Goal: Task Accomplishment & Management: Manage account settings

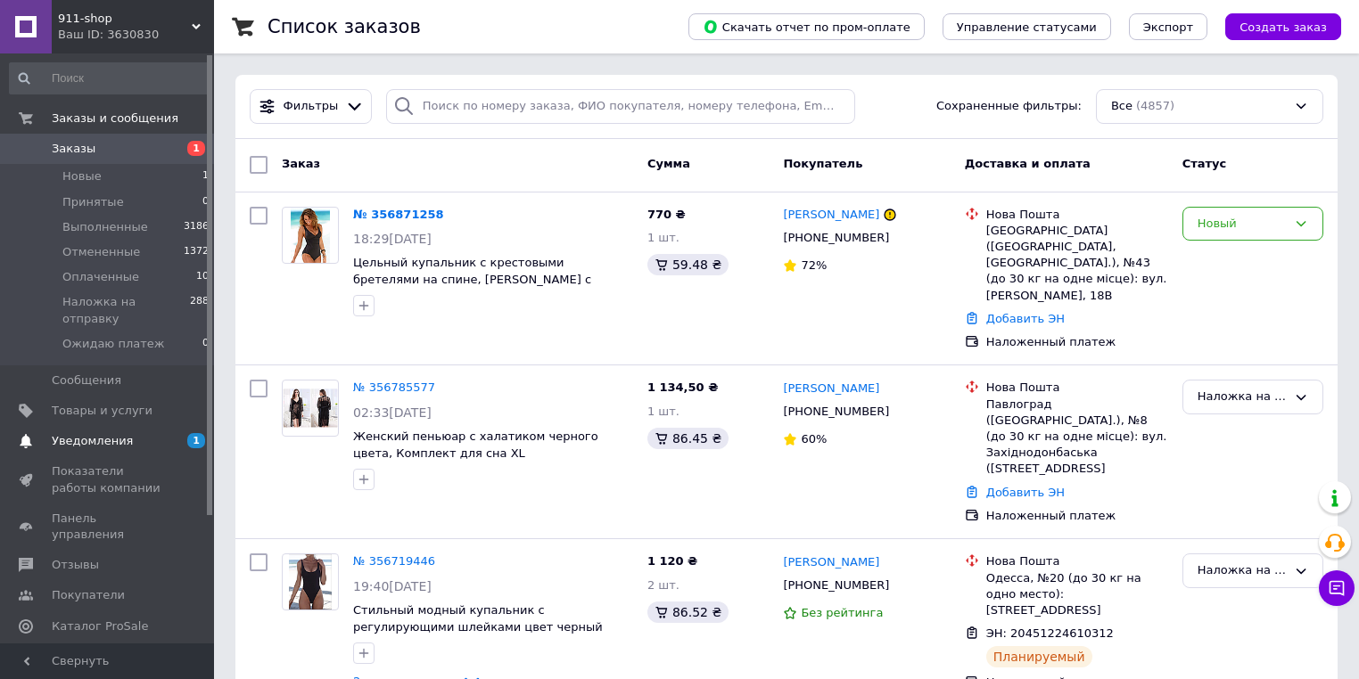
click at [115, 433] on span "Уведомления" at bounding box center [92, 441] width 81 height 16
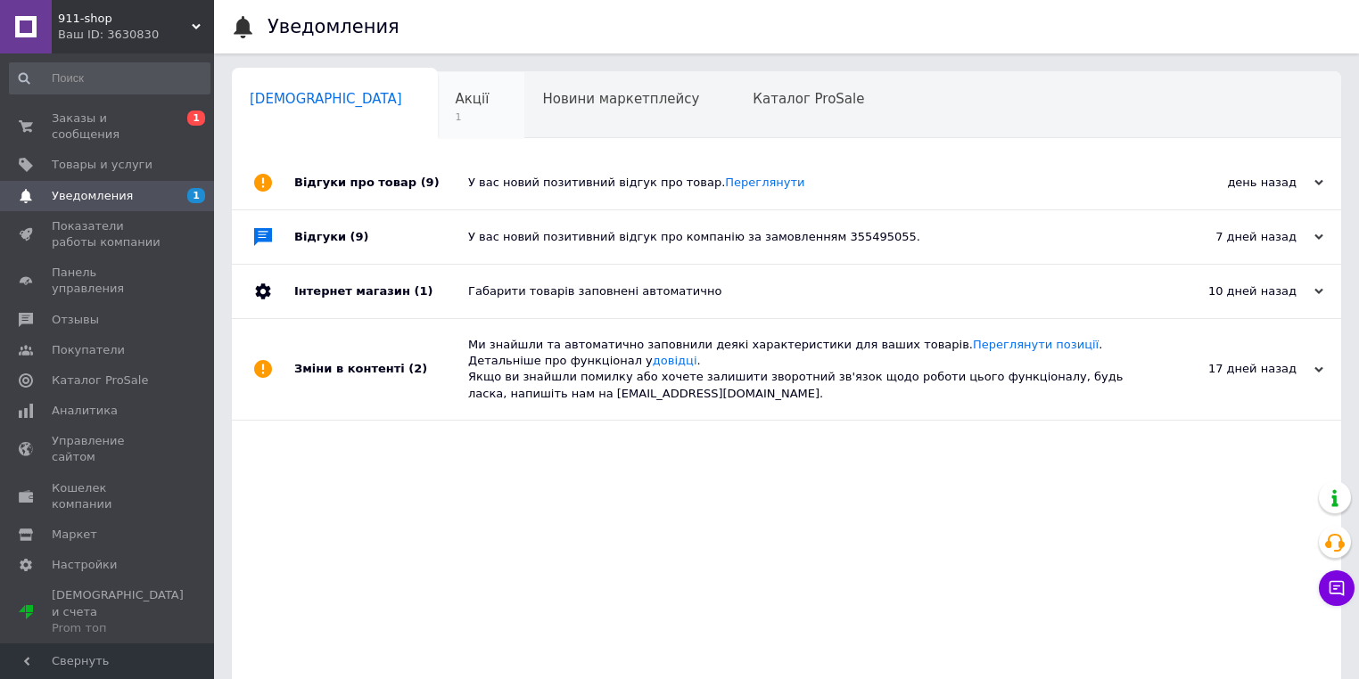
click at [456, 111] on span "1" at bounding box center [473, 117] width 34 height 13
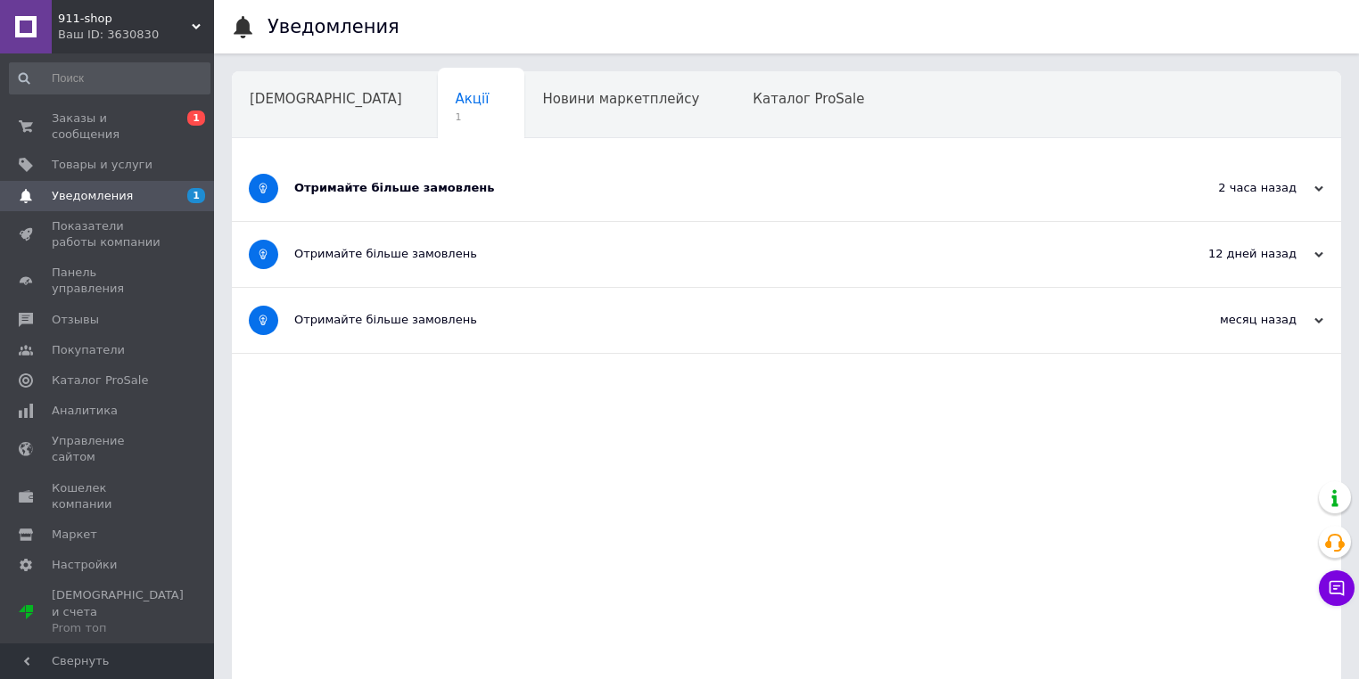
click at [422, 198] on div "Отримайте більше замовлень" at bounding box center [719, 188] width 851 height 65
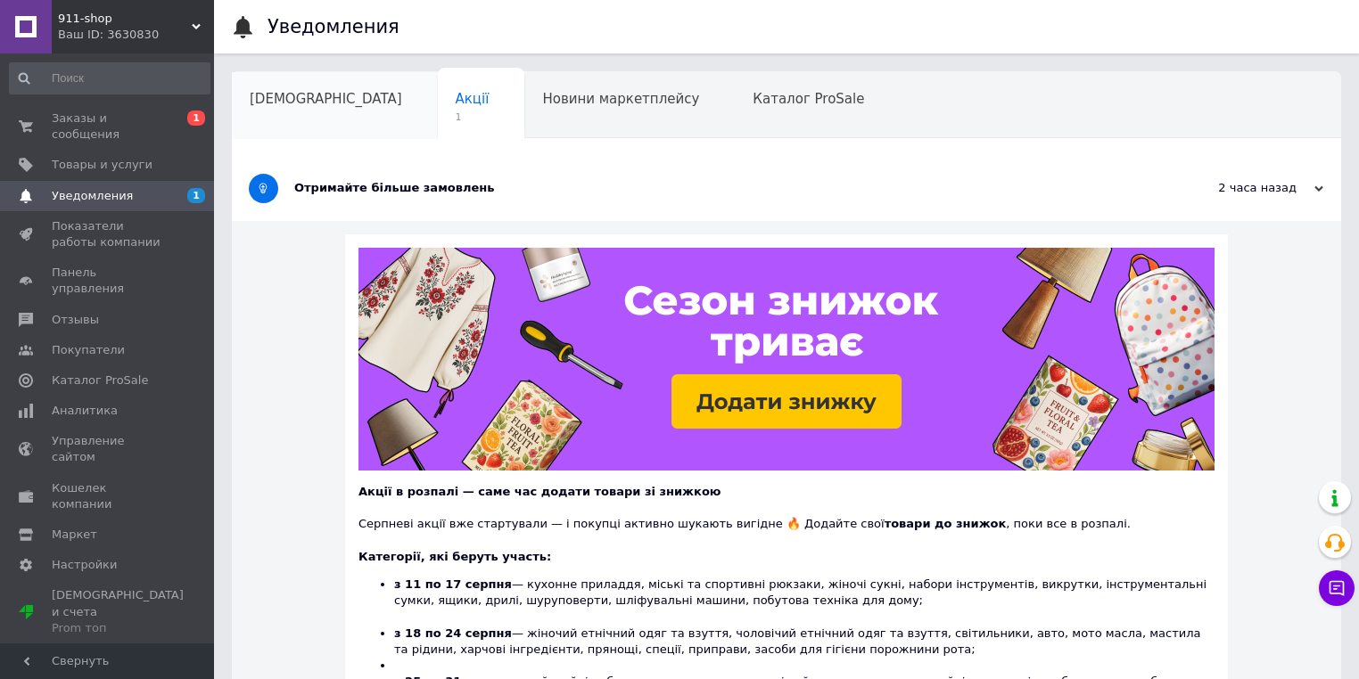
click at [271, 114] on div "[DEMOGRAPHIC_DATA]" at bounding box center [335, 106] width 206 height 68
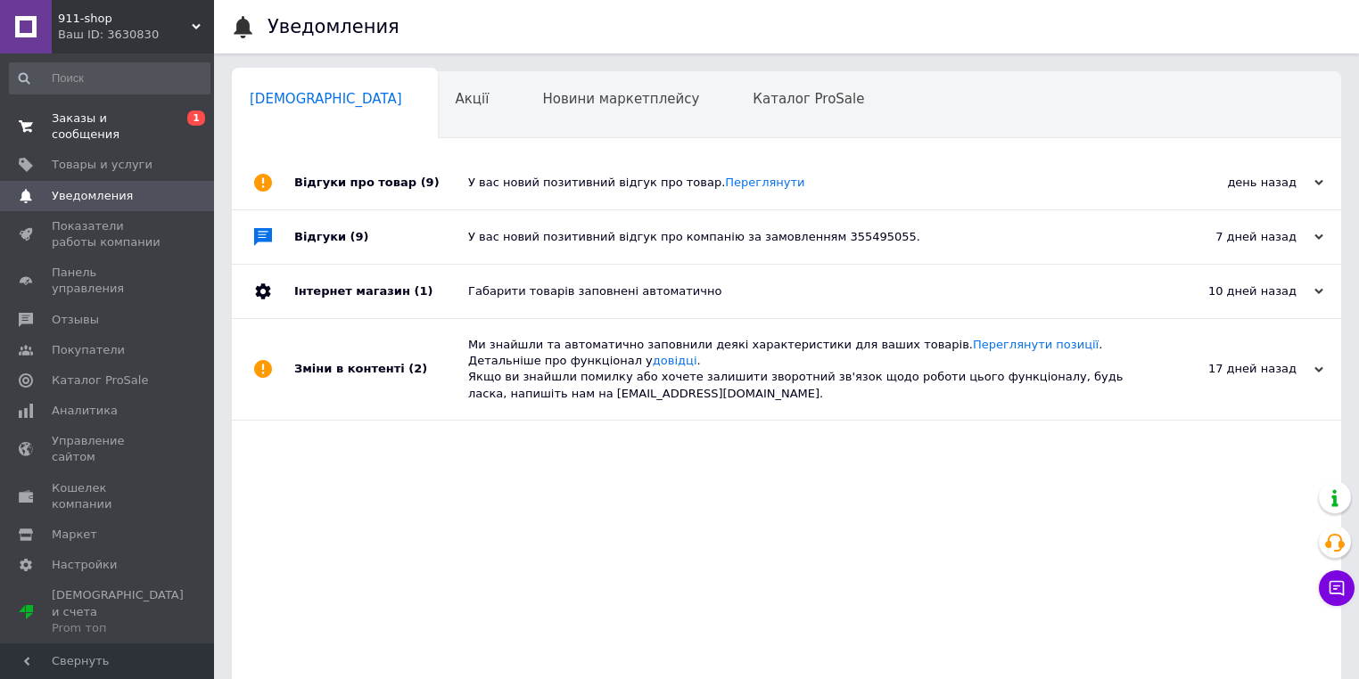
click at [98, 118] on span "Заказы и сообщения" at bounding box center [108, 127] width 113 height 32
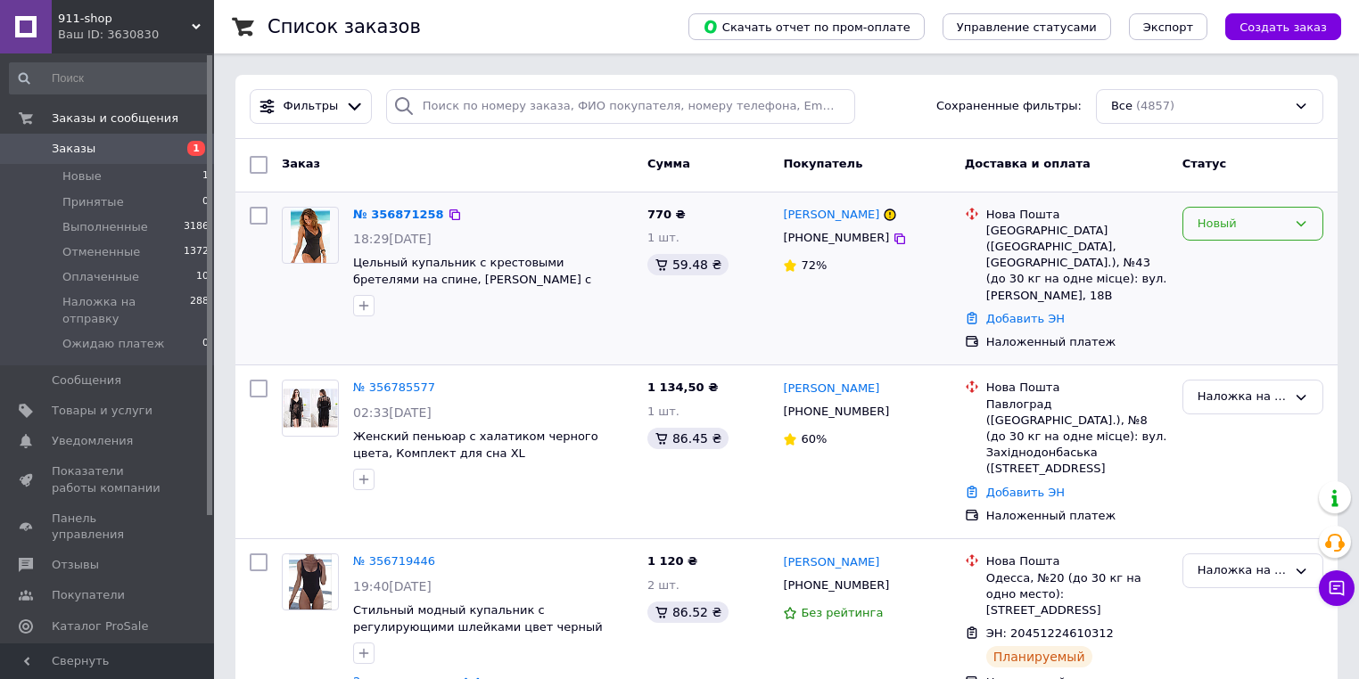
click at [1247, 218] on div "Новый" at bounding box center [1241, 224] width 89 height 19
click at [1223, 256] on li "Принят" at bounding box center [1252, 260] width 139 height 33
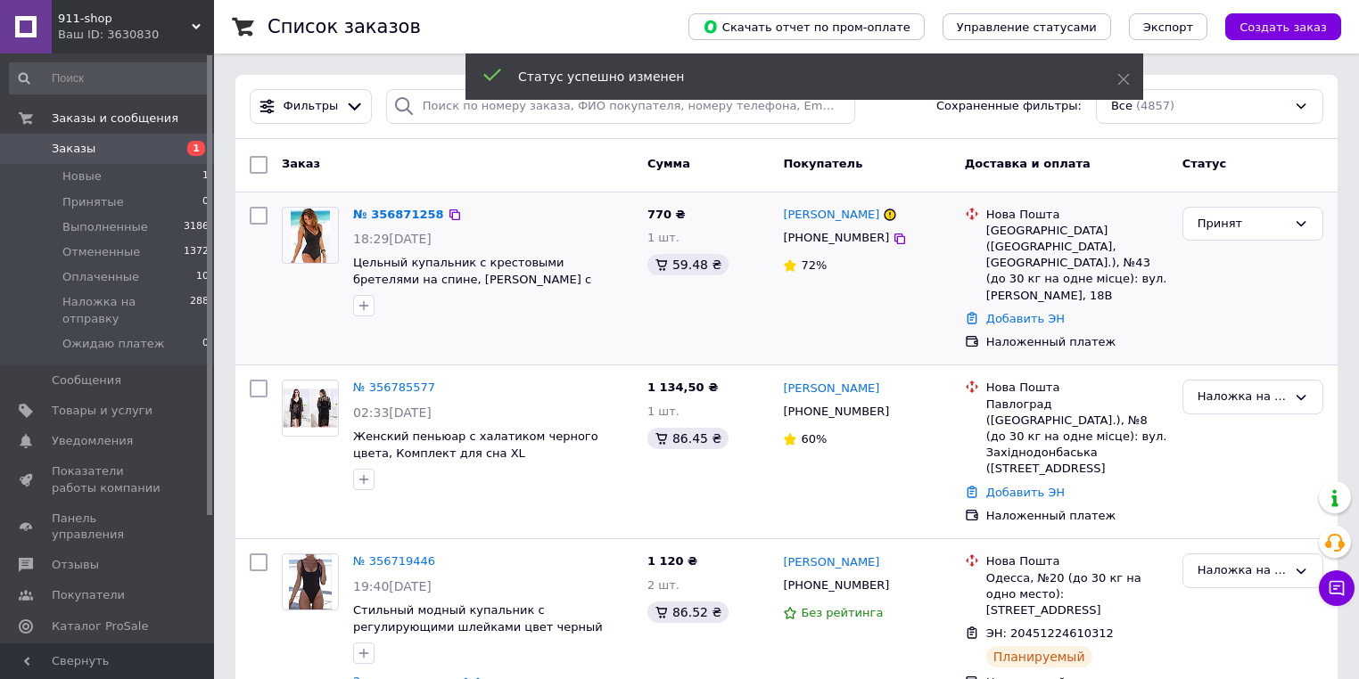
click at [102, 28] on div "Ваш ID: 3630830" at bounding box center [136, 35] width 156 height 16
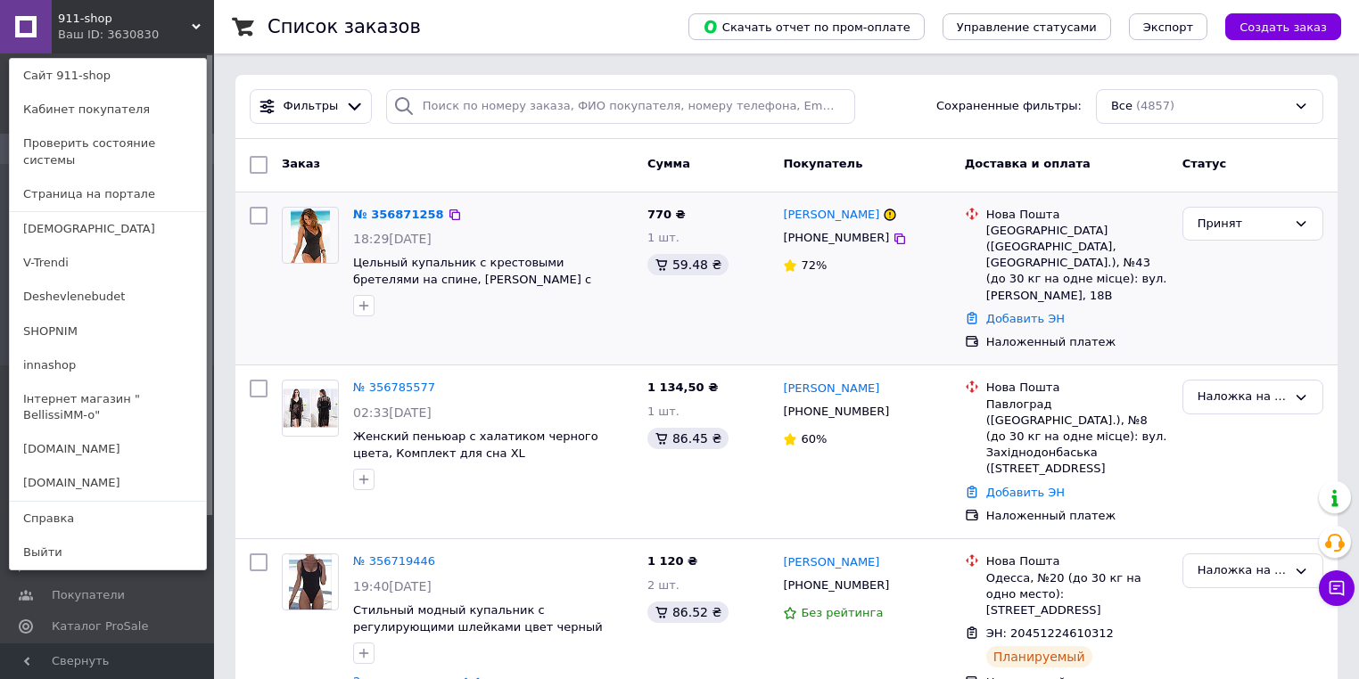
click at [42, 214] on link "[DEMOGRAPHIC_DATA]" at bounding box center [108, 229] width 196 height 34
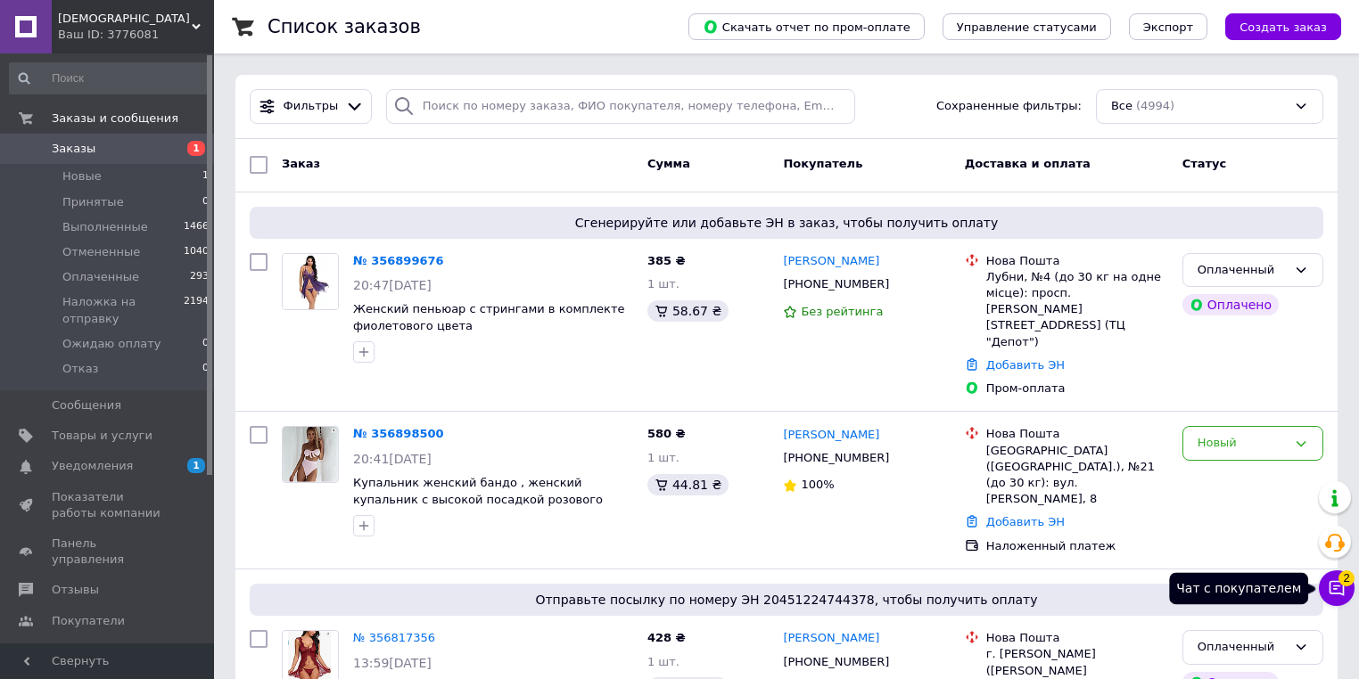
click at [1340, 598] on button "Чат с покупателем 2" at bounding box center [1337, 589] width 36 height 36
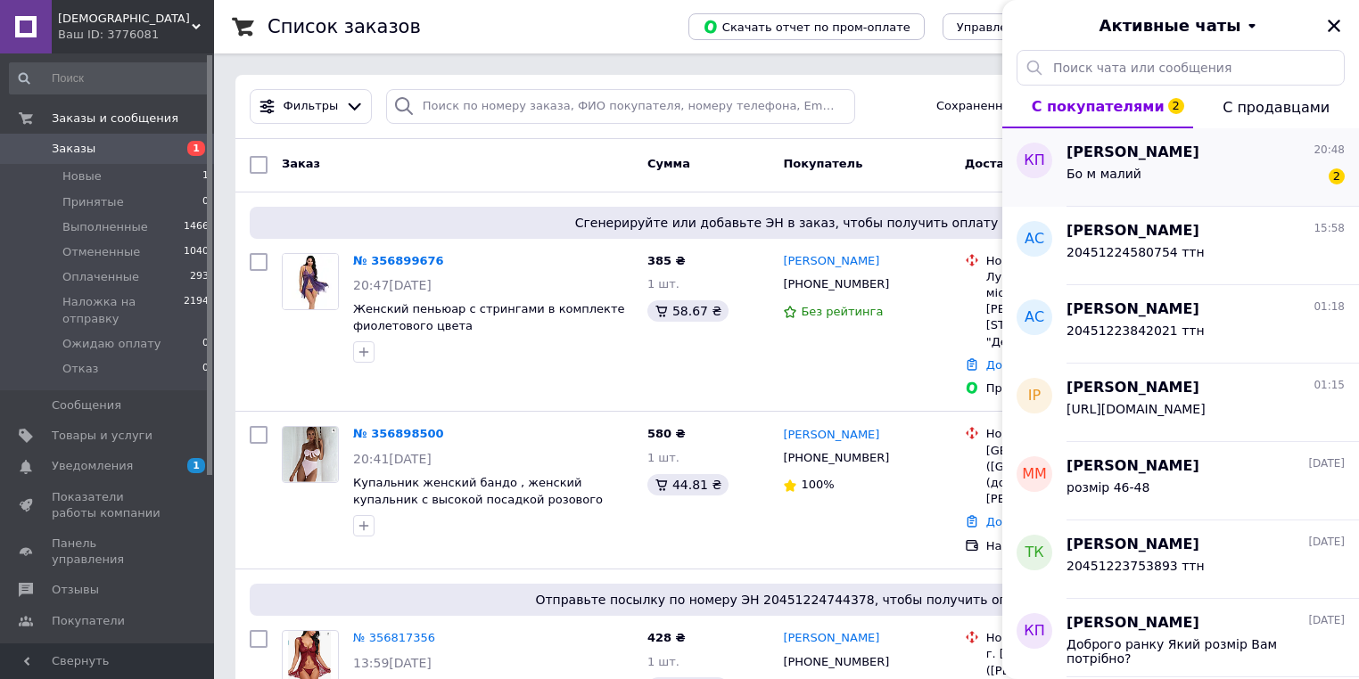
click at [1237, 180] on div "Бо м малий 2" at bounding box center [1205, 177] width 278 height 29
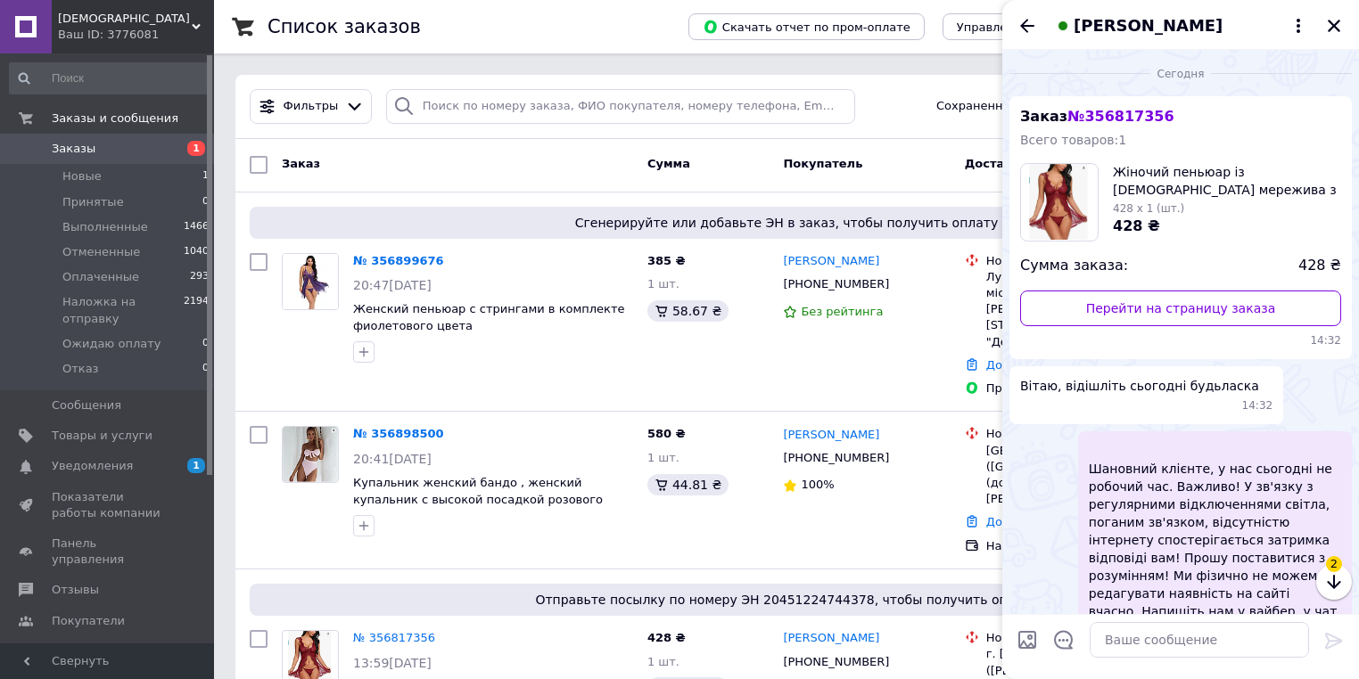
scroll to position [1182, 0]
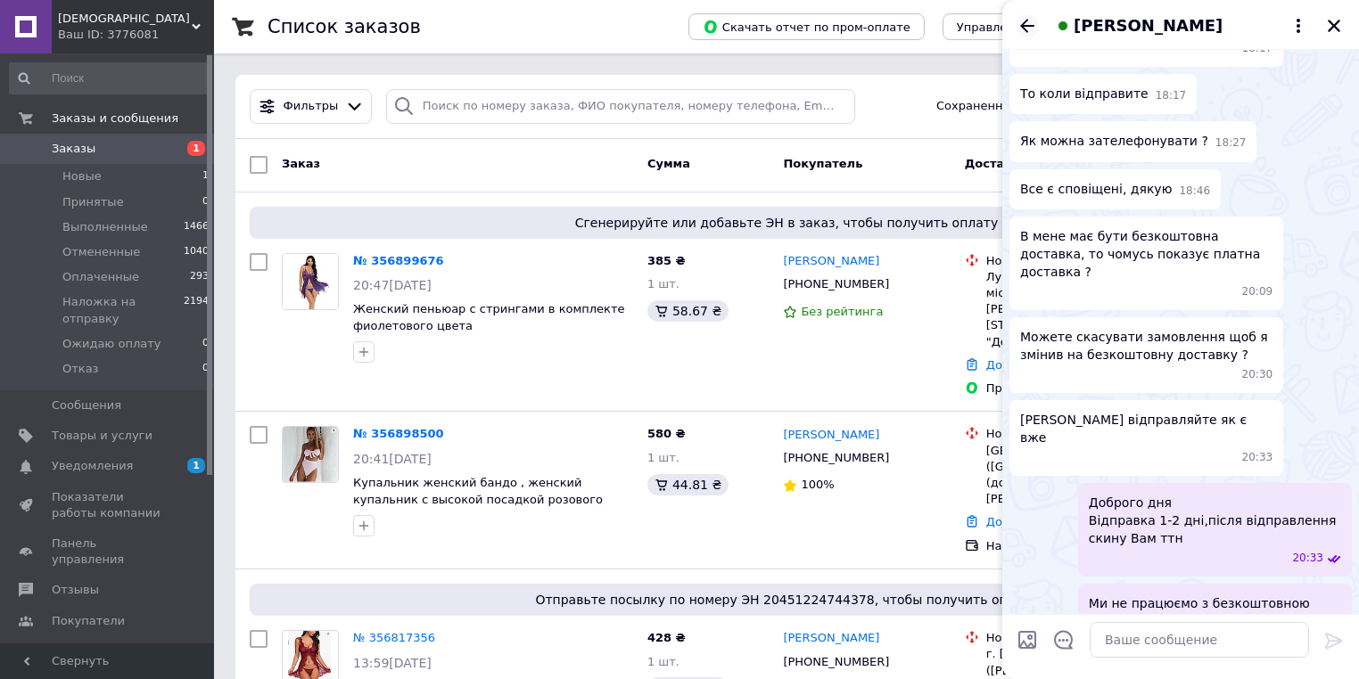
click at [1016, 23] on icon "Назад" at bounding box center [1026, 25] width 21 height 21
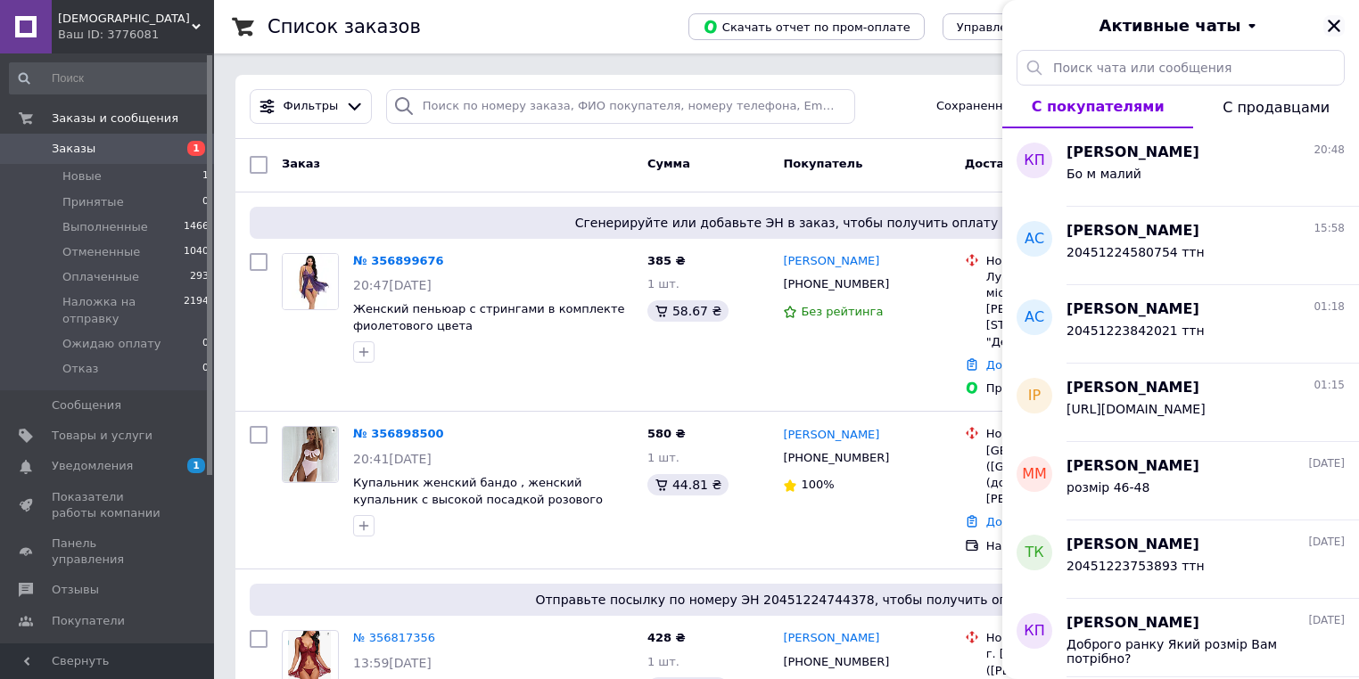
click at [1333, 29] on icon "Закрыть" at bounding box center [1334, 26] width 16 height 16
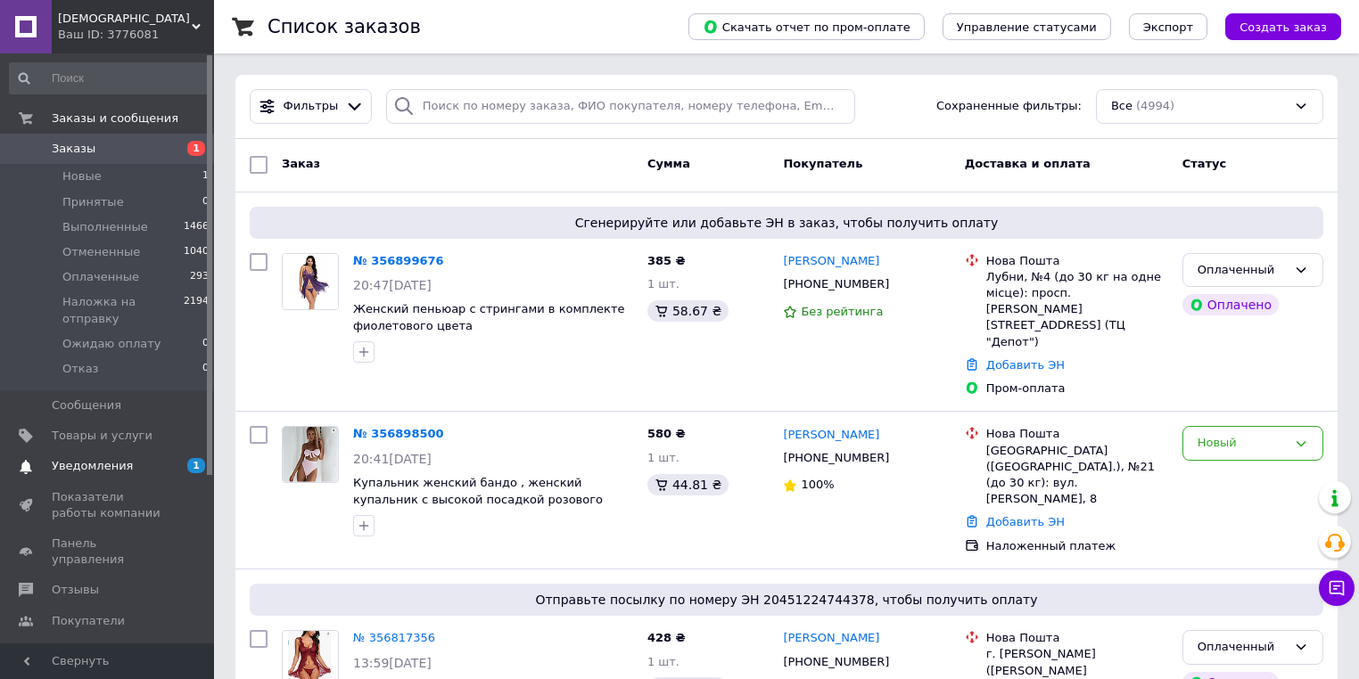
click at [114, 458] on span "Уведомления" at bounding box center [92, 466] width 81 height 16
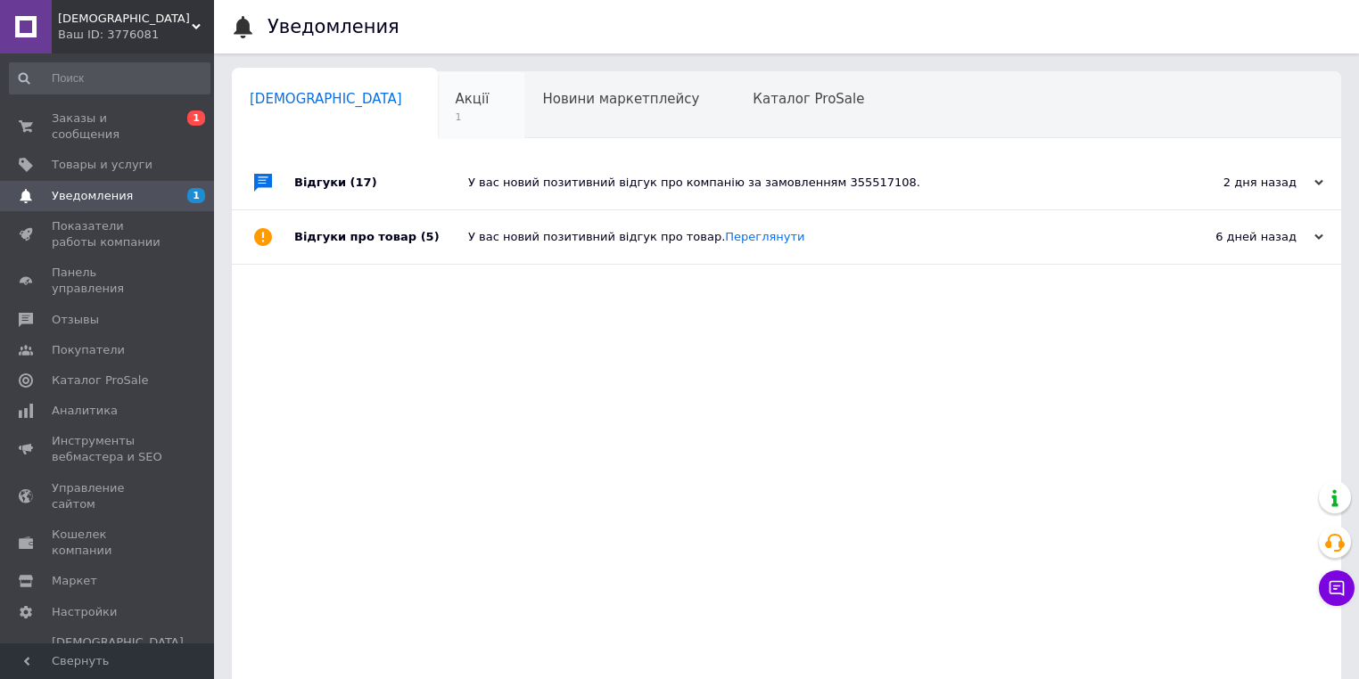
click at [438, 108] on div "Акції 1" at bounding box center [481, 106] width 87 height 68
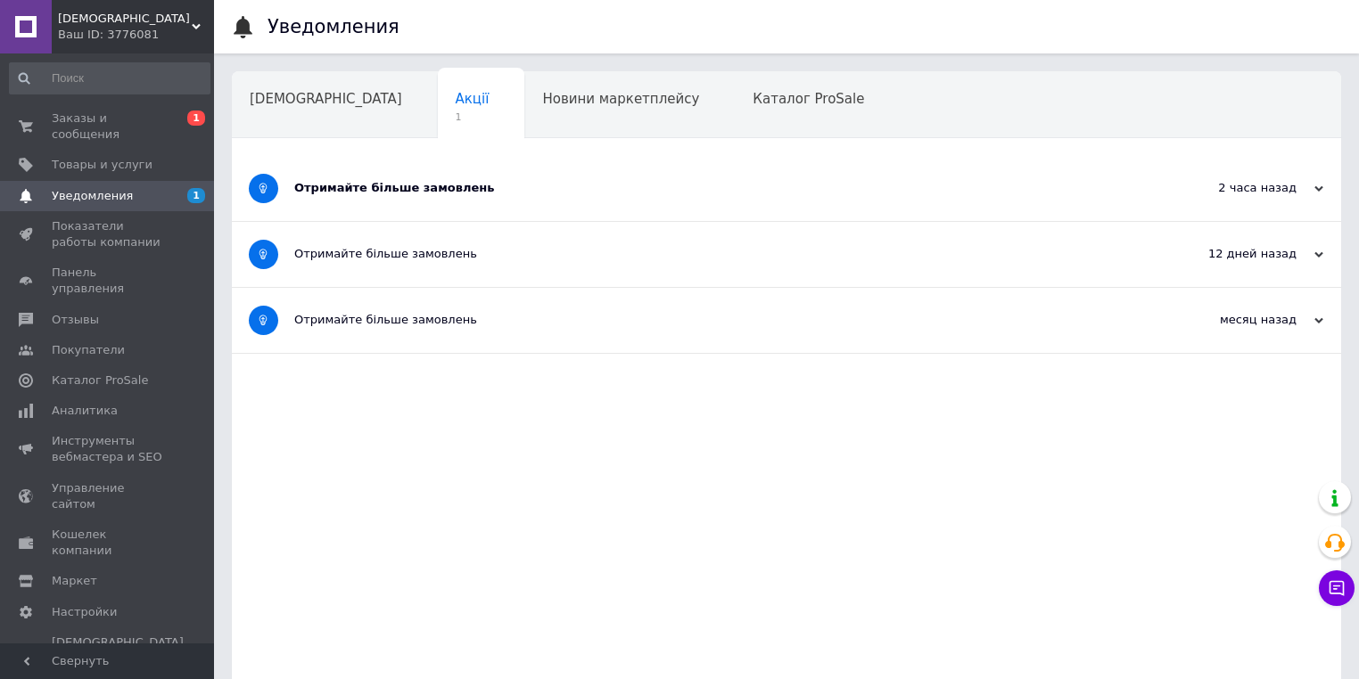
click at [404, 191] on div "Отримайте більше замовлень" at bounding box center [719, 188] width 851 height 16
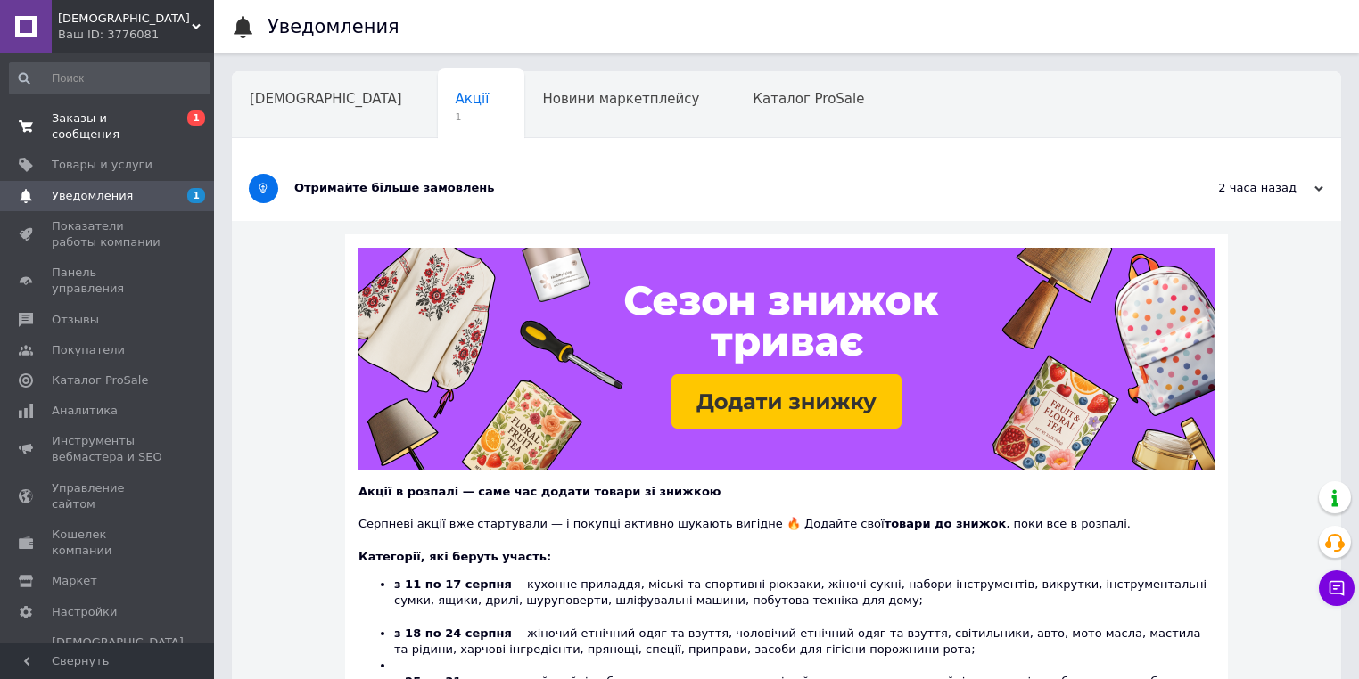
click at [152, 119] on span "Заказы и сообщения" at bounding box center [108, 127] width 113 height 32
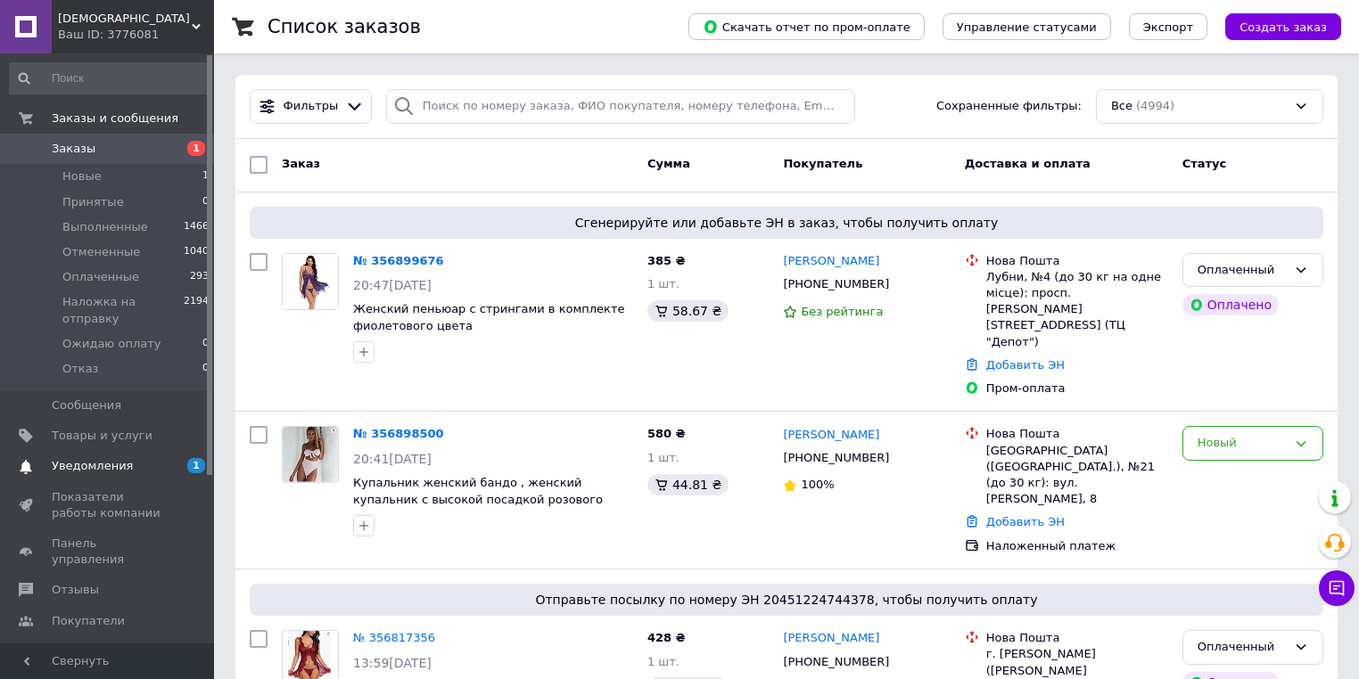
click at [88, 458] on span "Уведомления" at bounding box center [92, 466] width 81 height 16
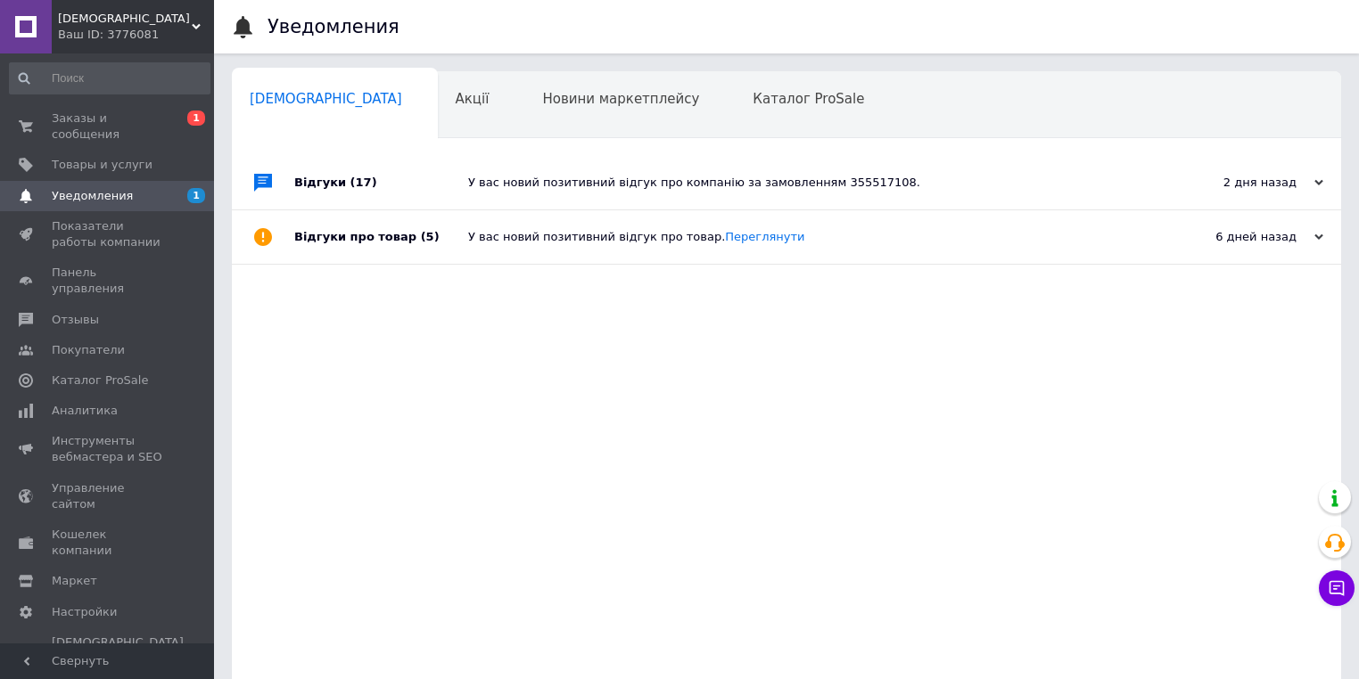
click at [378, 184] on div "Відгуки (17)" at bounding box center [381, 182] width 174 height 53
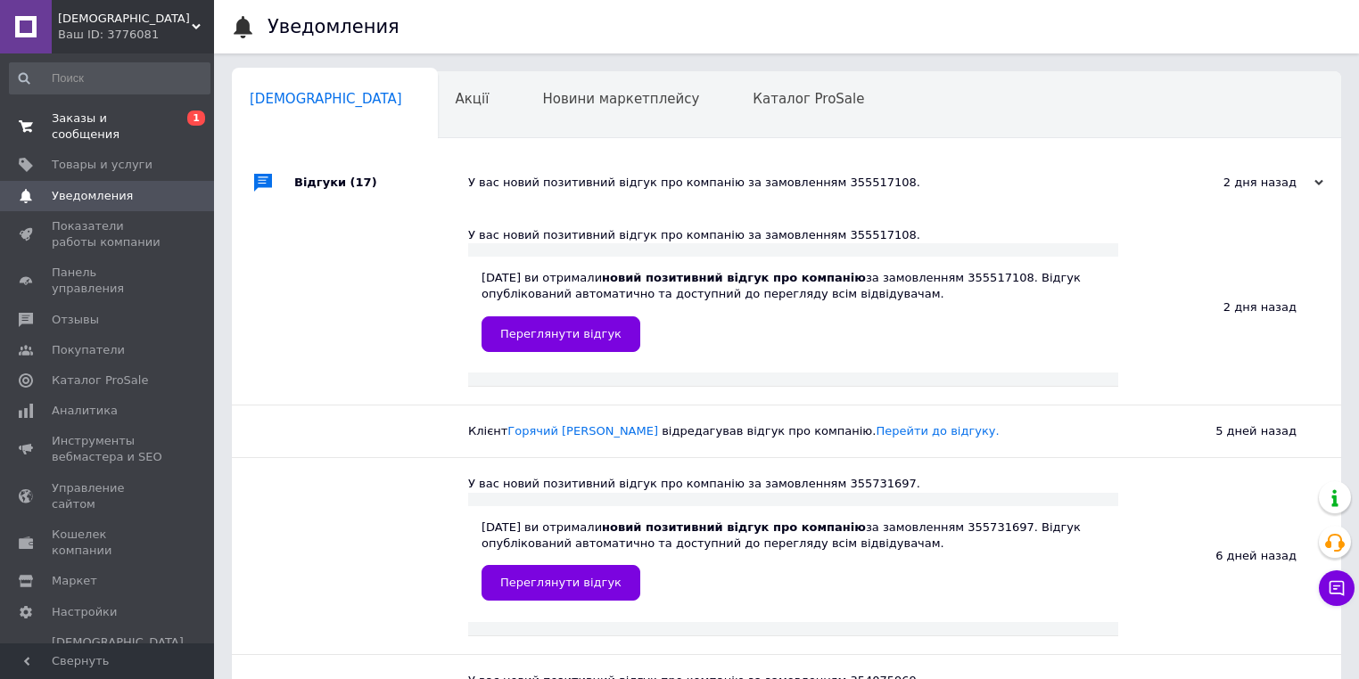
click at [141, 114] on span "Заказы и сообщения" at bounding box center [108, 127] width 113 height 32
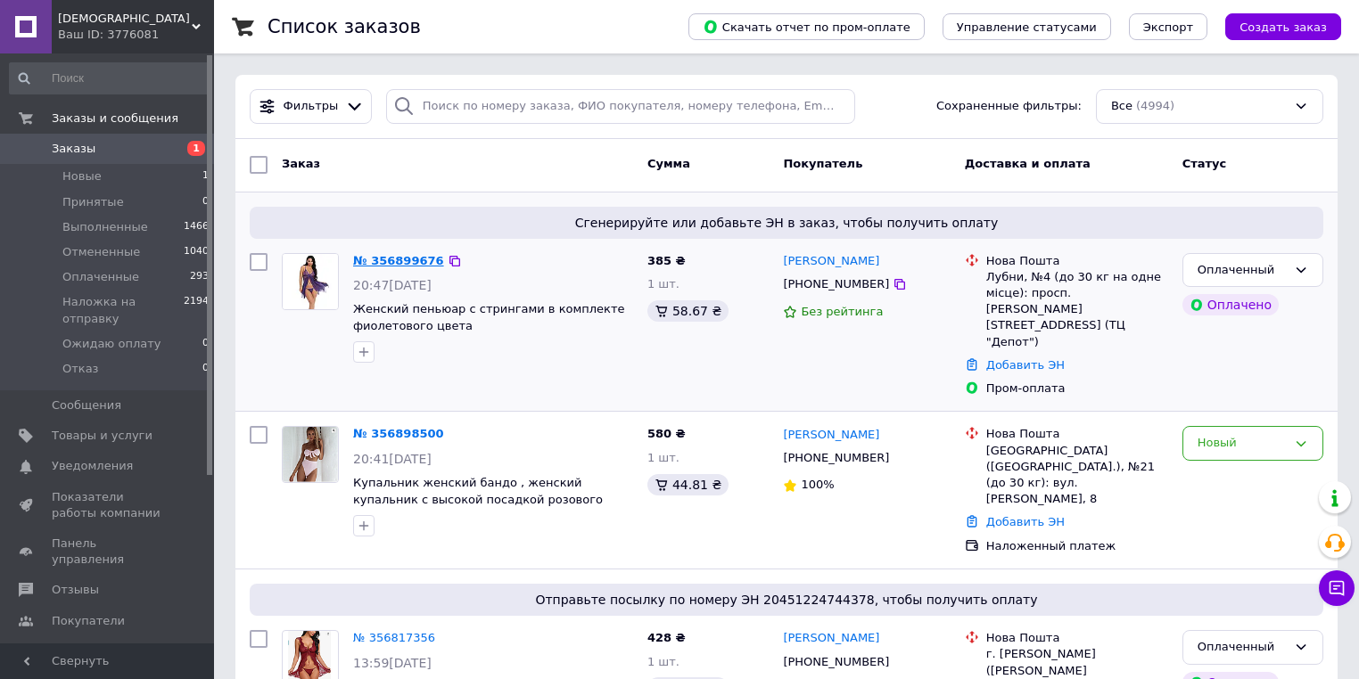
click at [398, 259] on link "№ 356899676" at bounding box center [398, 260] width 91 height 13
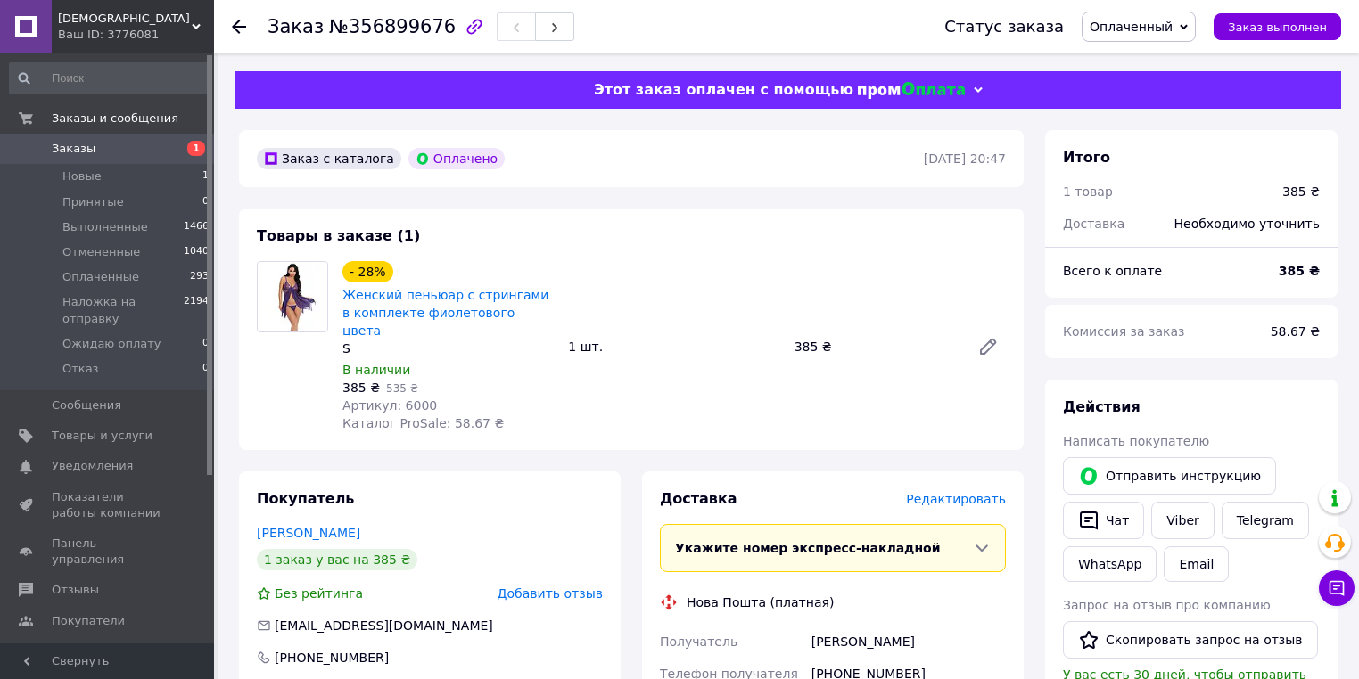
click at [407, 399] on span "Артикул: 6000" at bounding box center [389, 406] width 95 height 14
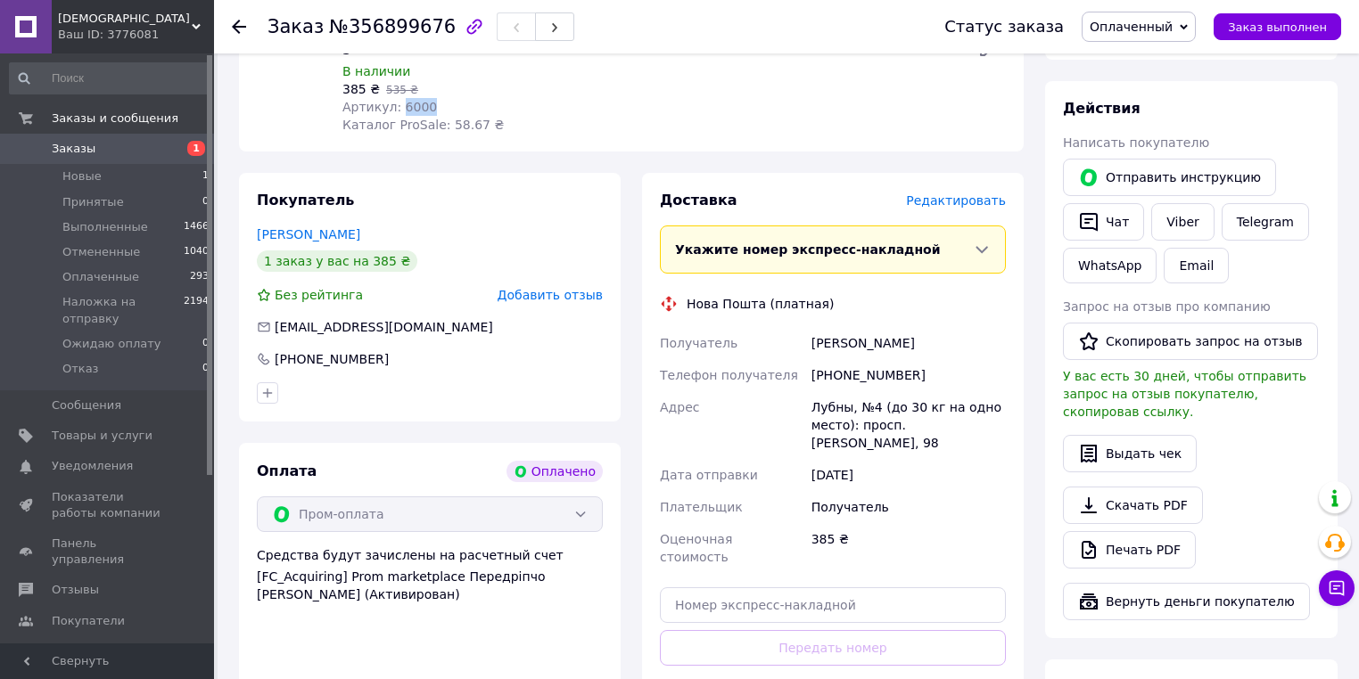
scroll to position [357, 0]
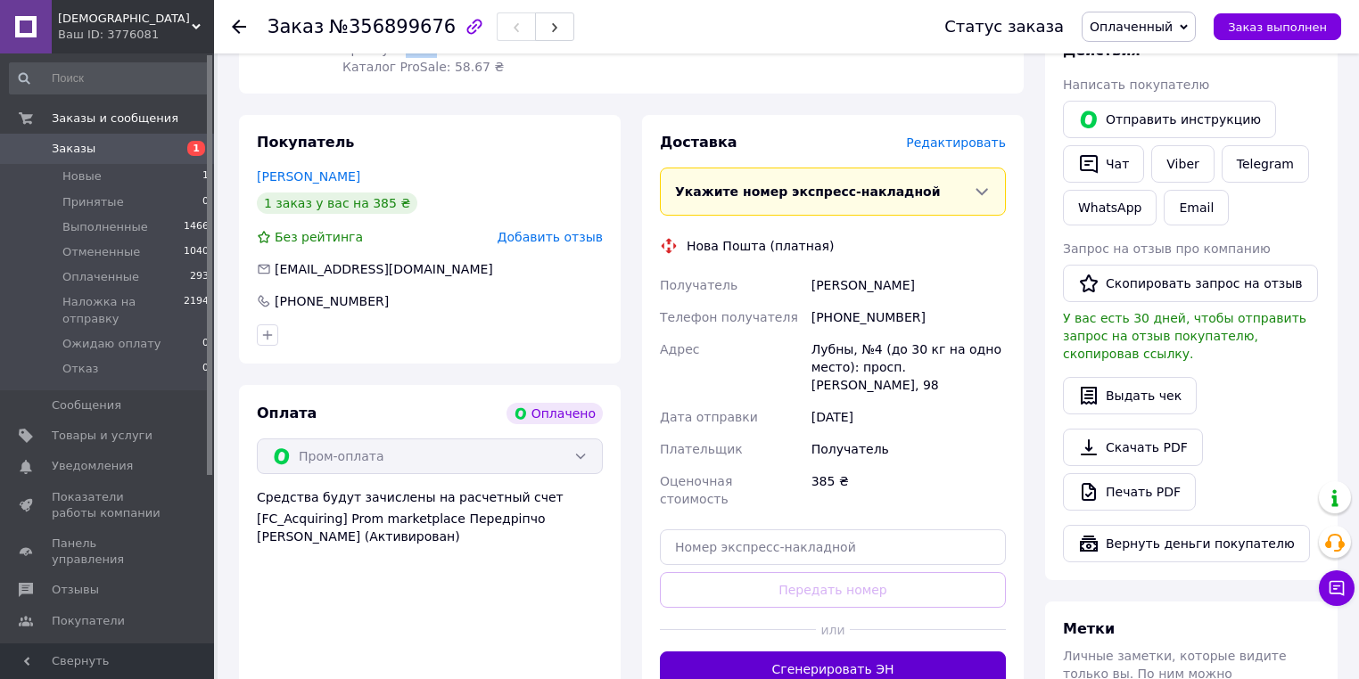
click at [843, 652] on button "Сгенерировать ЭН" at bounding box center [833, 670] width 346 height 36
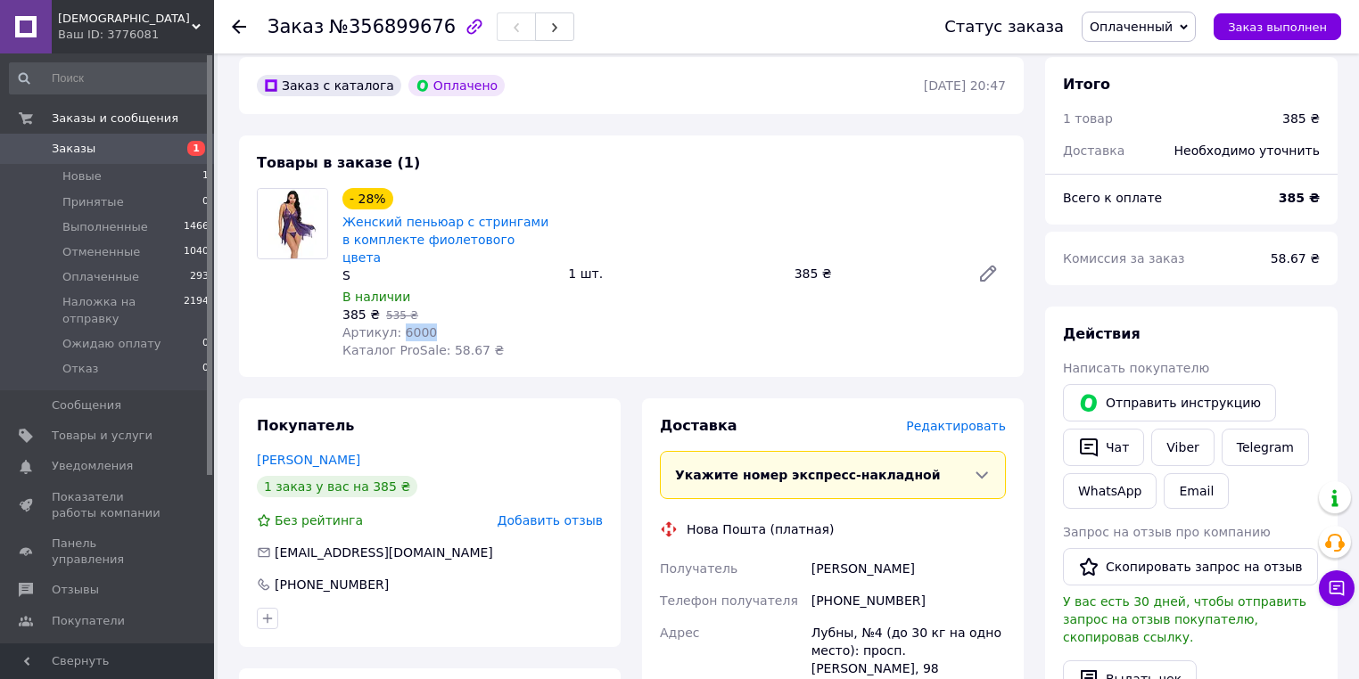
scroll to position [71, 0]
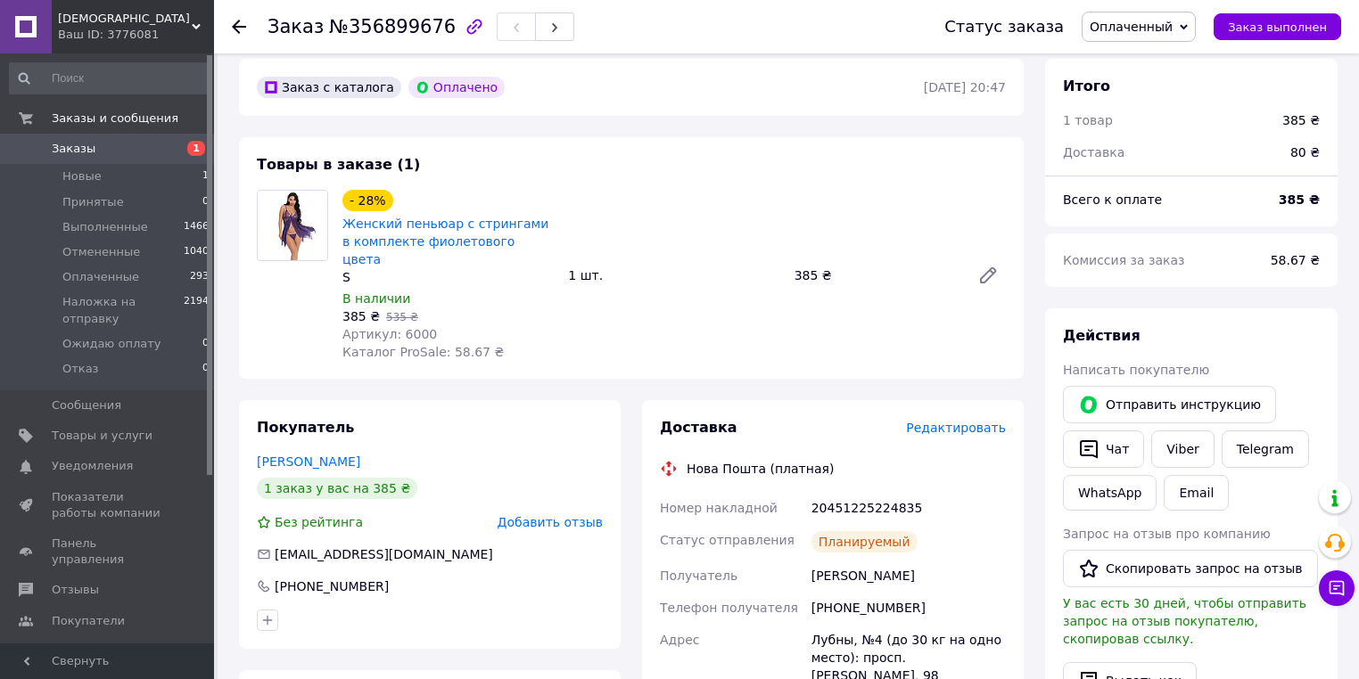
click at [867, 569] on div "[PERSON_NAME]" at bounding box center [908, 576] width 201 height 32
click at [867, 568] on div "[PERSON_NAME]" at bounding box center [908, 576] width 201 height 32
copy div "[PERSON_NAME]"
click at [855, 592] on div "[PHONE_NUMBER]" at bounding box center [908, 608] width 201 height 32
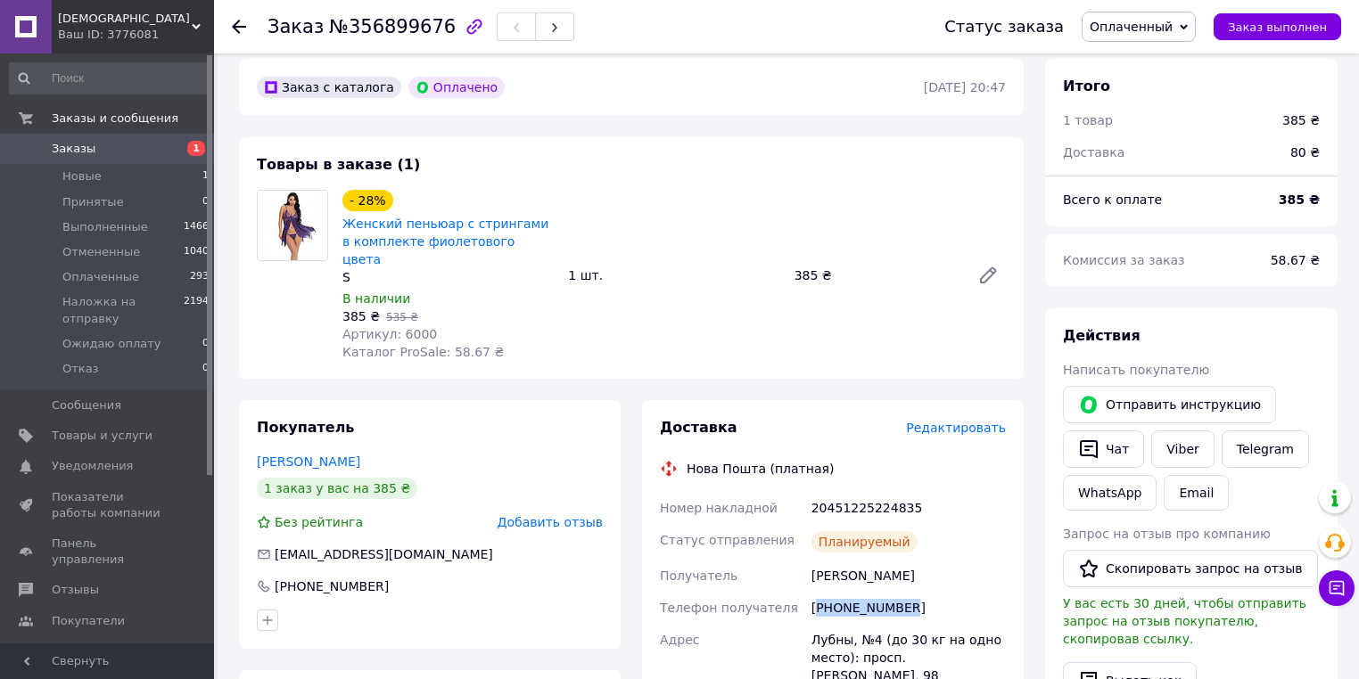
click at [855, 592] on div "[PHONE_NUMBER]" at bounding box center [908, 608] width 201 height 32
copy div "380991052944"
click at [838, 493] on div "20451225224835" at bounding box center [908, 508] width 201 height 32
copy div "20451225224835"
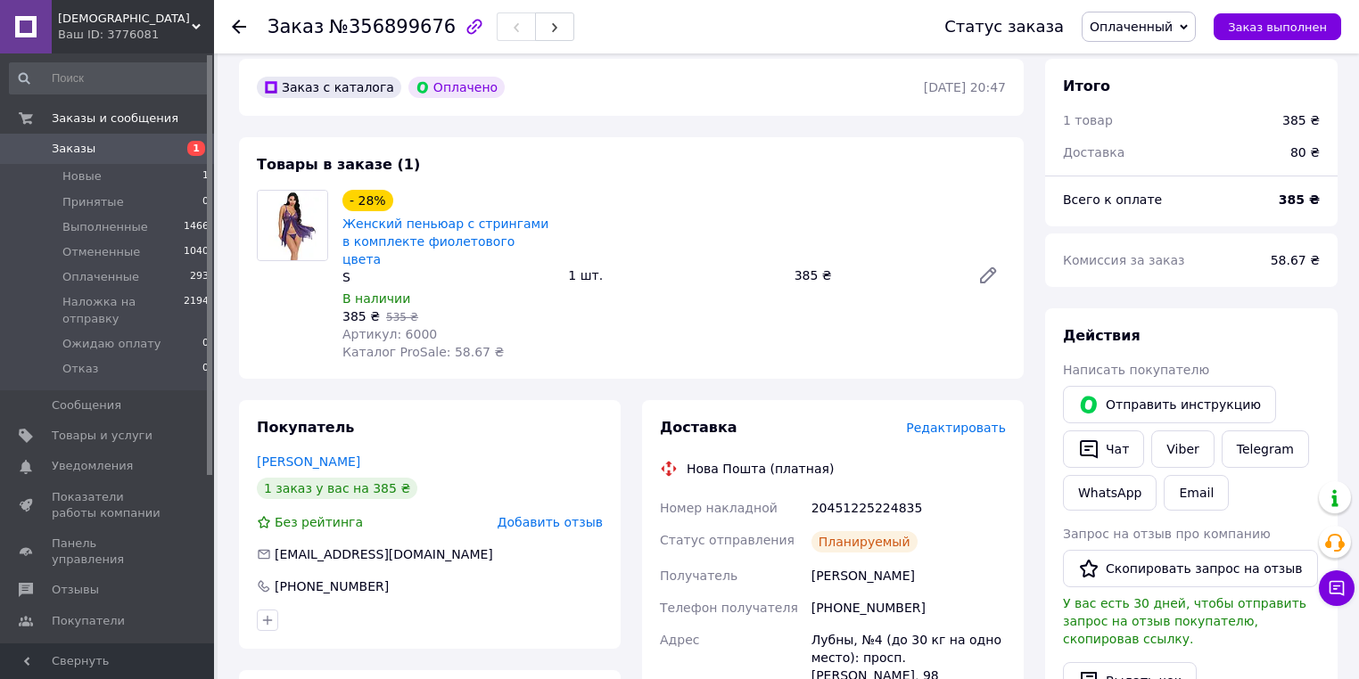
click at [391, 14] on div "Заказ №356899676" at bounding box center [420, 27] width 307 height 30
copy span "356899676"
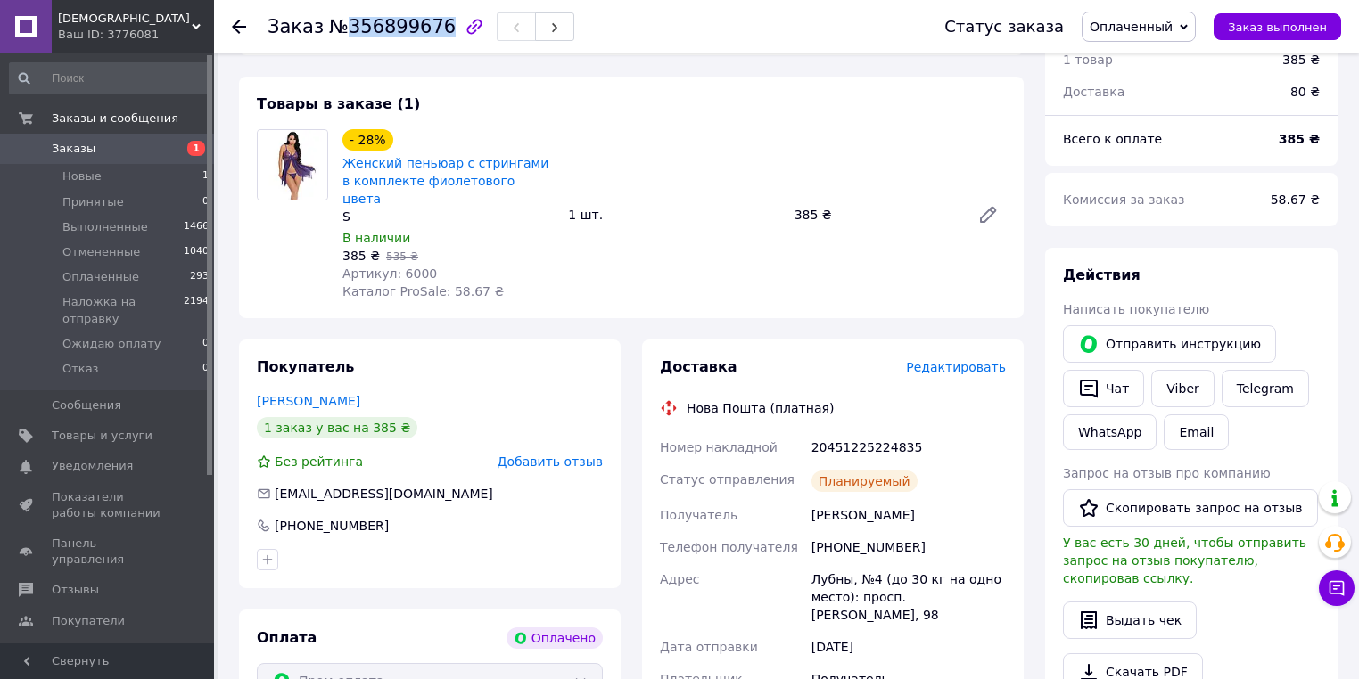
scroll to position [214, 0]
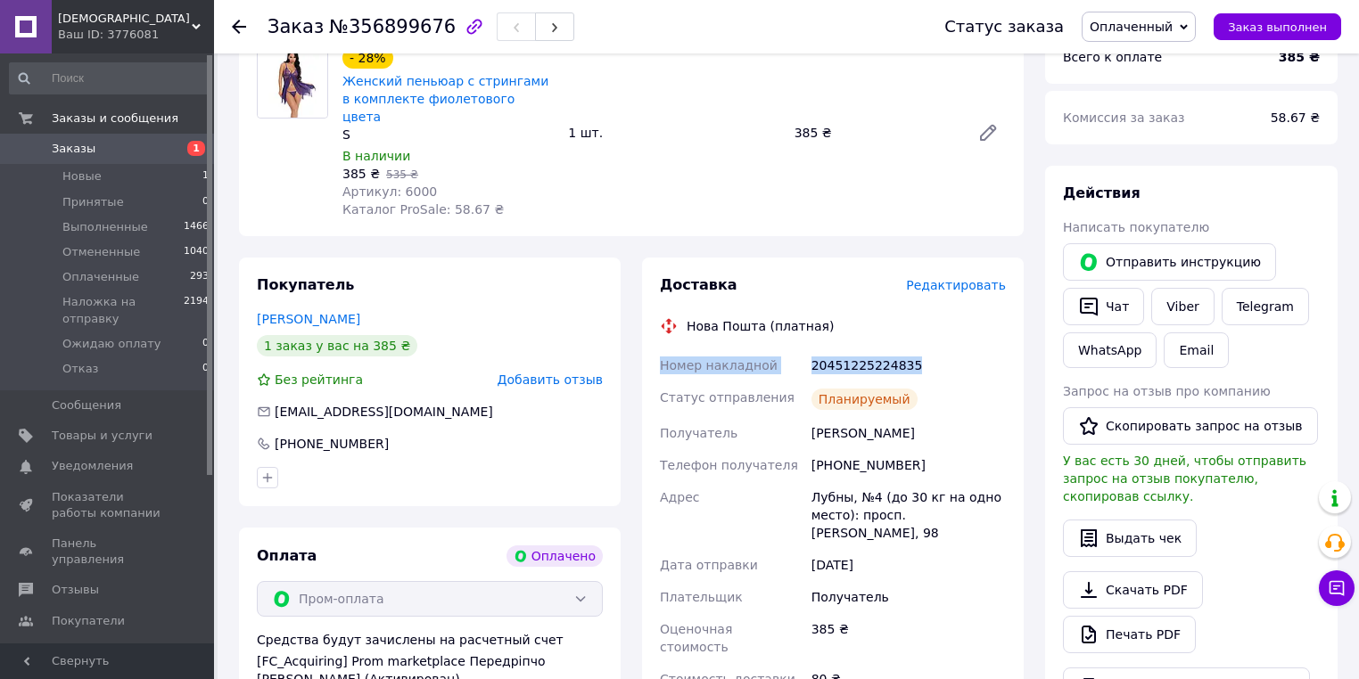
drag, startPoint x: 660, startPoint y: 349, endPoint x: 906, endPoint y: 342, distance: 246.2
click at [906, 349] on div "Номер накладной 20451225224835 Статус отправления Планируемый Получатель [PERSO…" at bounding box center [832, 522] width 353 height 346
copy div "Номер накладной 20451225224835"
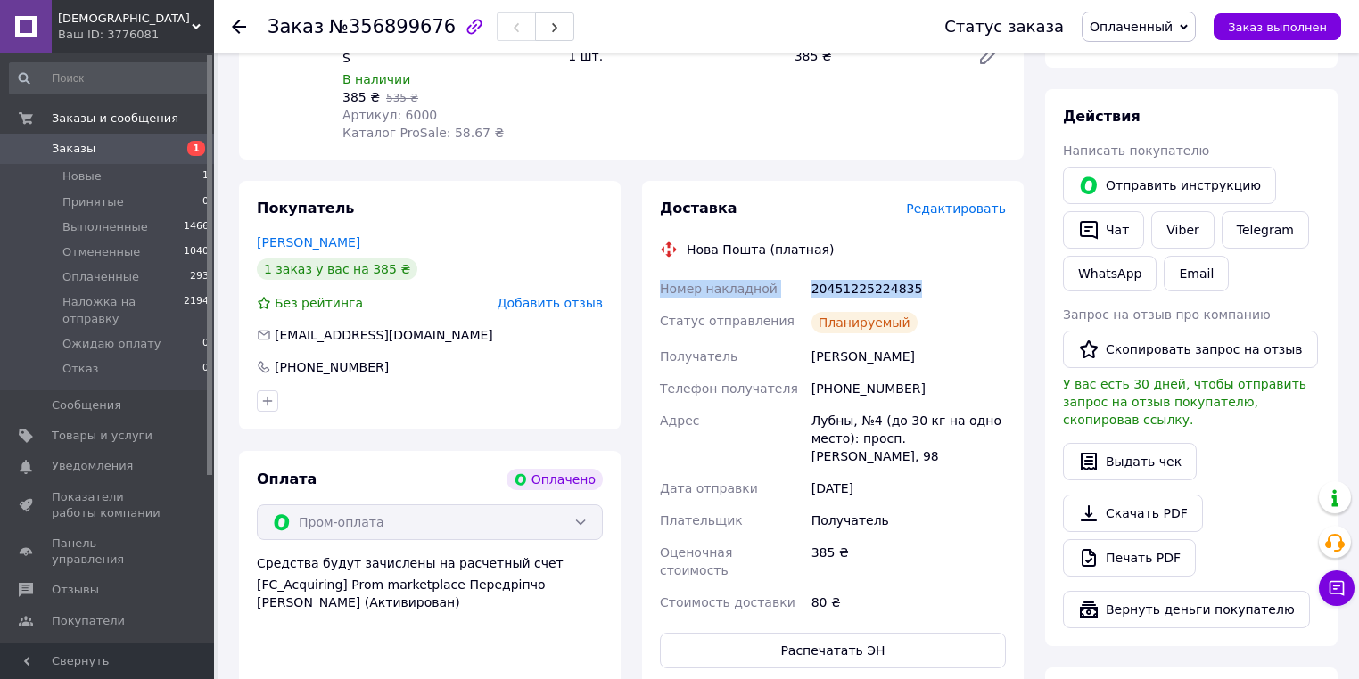
scroll to position [428, 0]
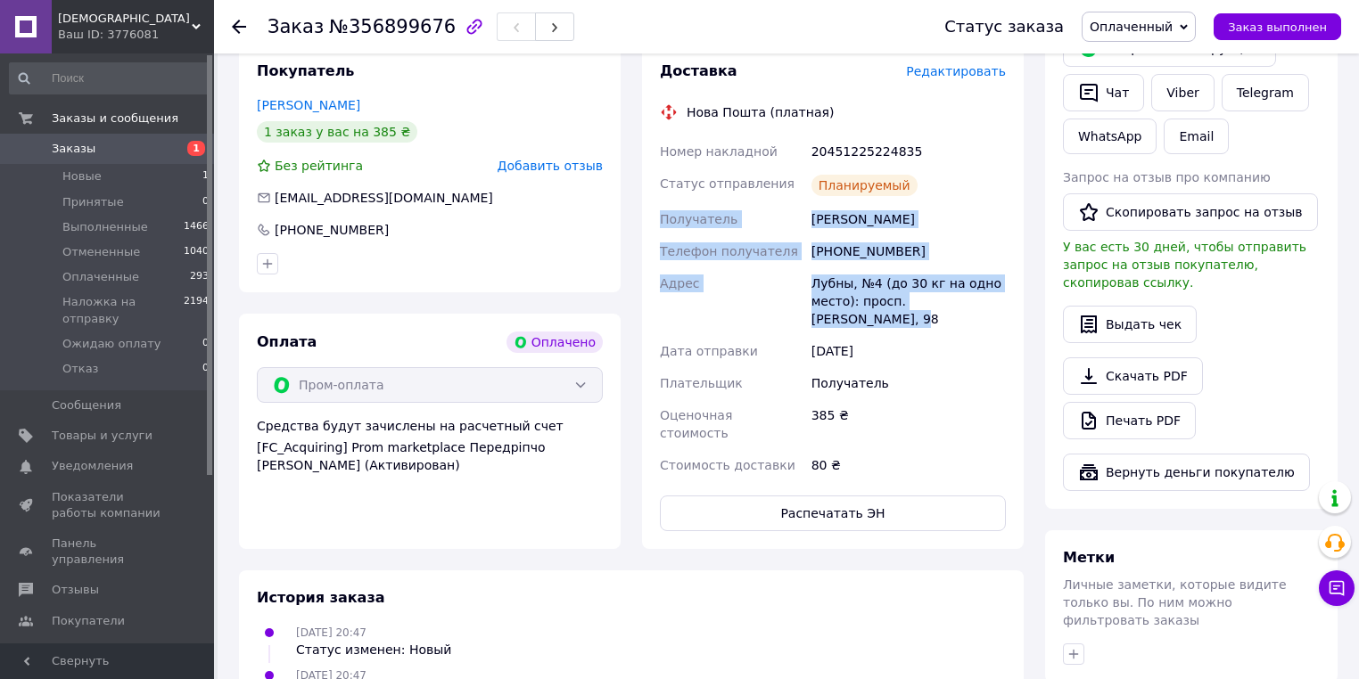
drag, startPoint x: 661, startPoint y: 200, endPoint x: 998, endPoint y: 289, distance: 349.4
click at [998, 289] on div "Номер накладной 20451225224835 Статус отправления Планируемый Получатель [PERSO…" at bounding box center [832, 309] width 353 height 346
copy div "Получатель [PERSON_NAME] Телефон получателя [PHONE_NUMBER] Адрес Лубны, №4 (до …"
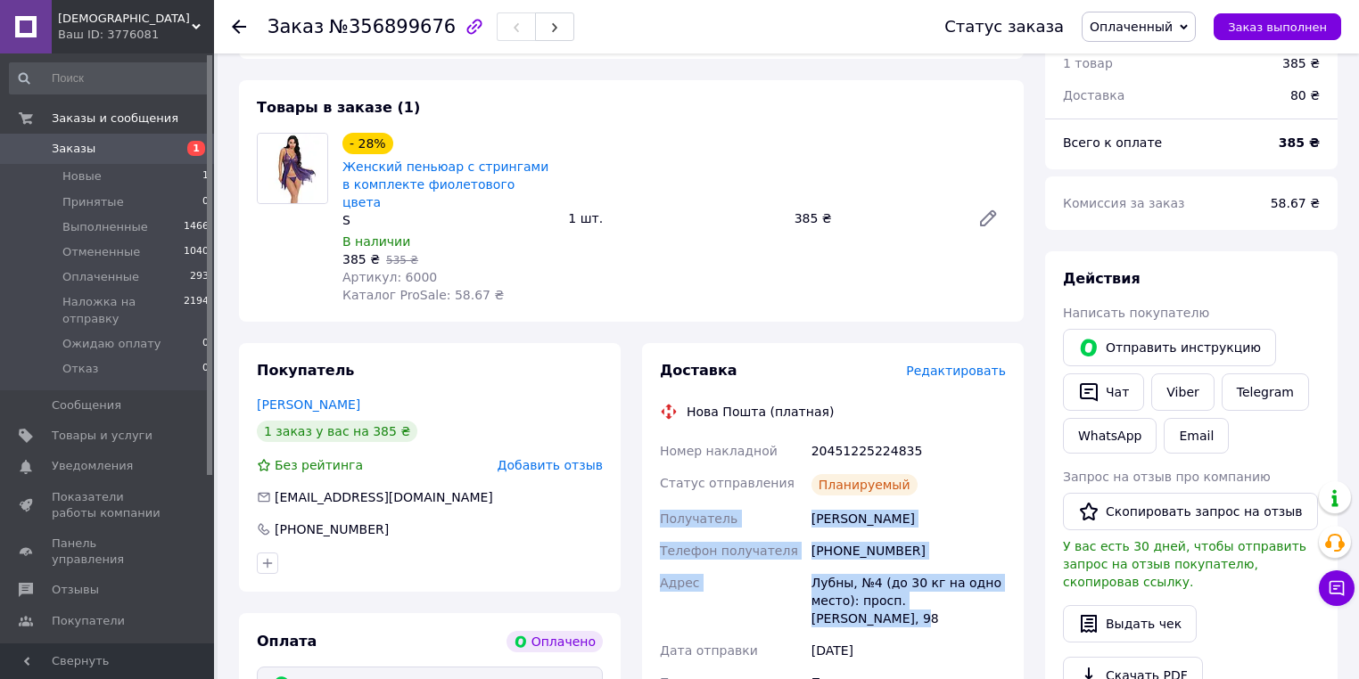
scroll to position [0, 0]
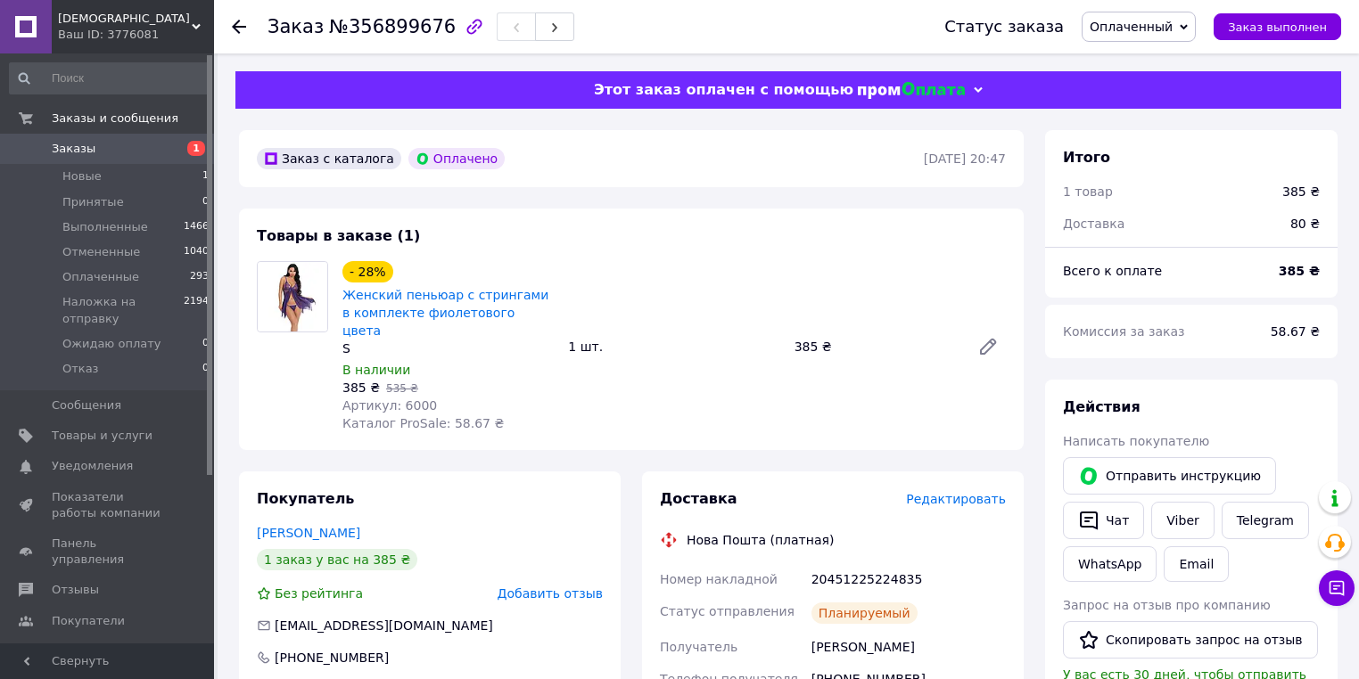
click at [406, 399] on span "Артикул: 6000" at bounding box center [389, 406] width 95 height 14
copy span "6000"
click at [92, 6] on div "[DEMOGRAPHIC_DATA] Ваш ID: 3776081" at bounding box center [133, 26] width 162 height 53
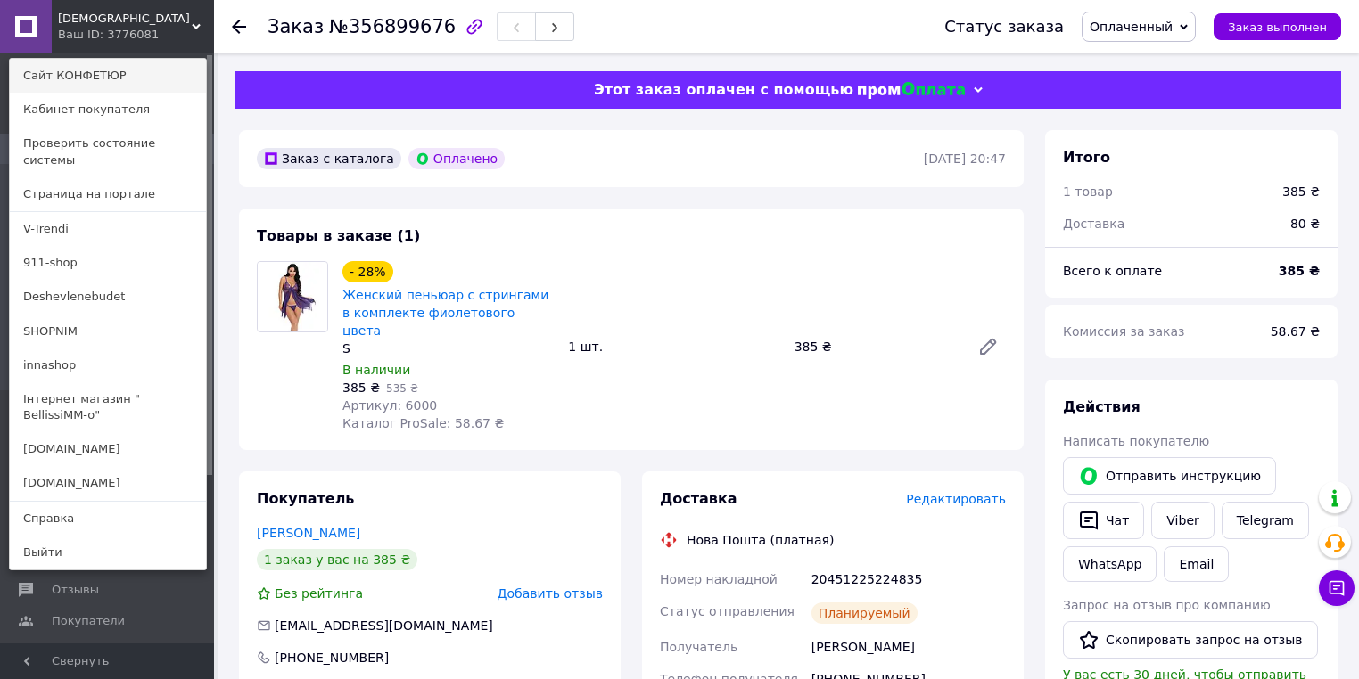
click at [96, 75] on link "Сайт КОНФЕТЮР" at bounding box center [108, 76] width 196 height 34
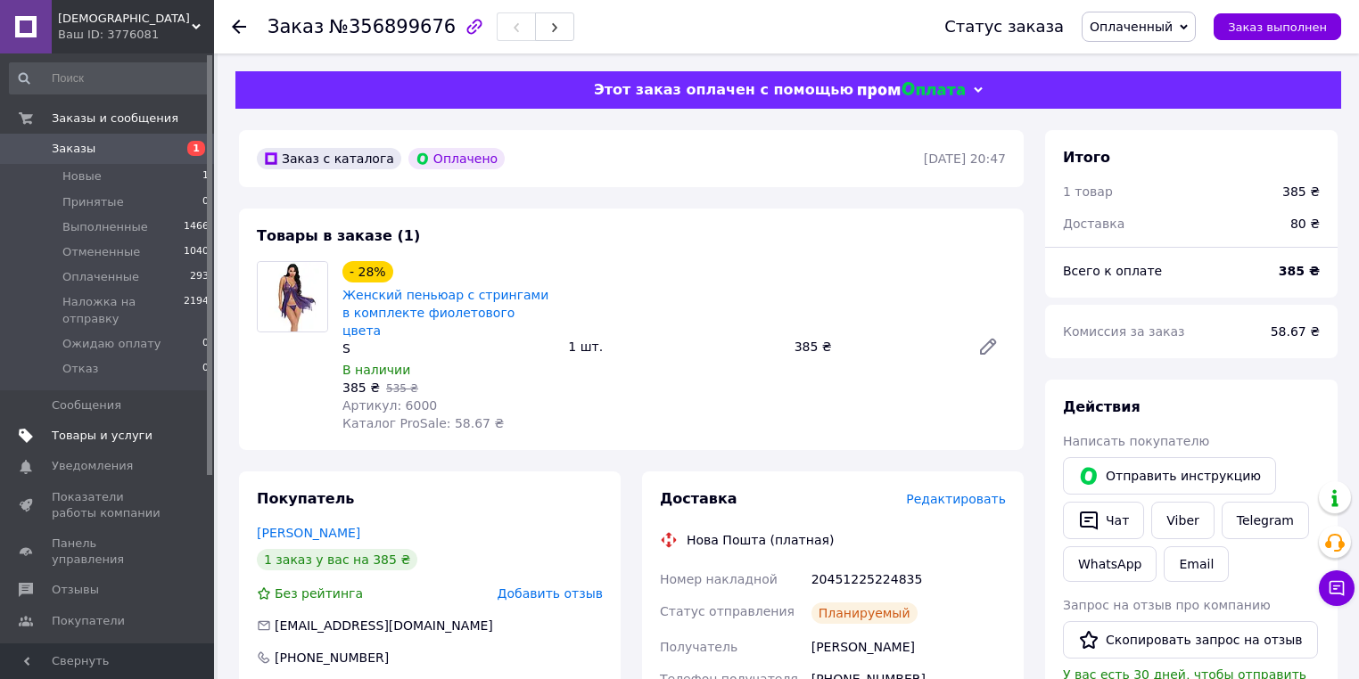
click at [115, 428] on span "Товары и услуги" at bounding box center [102, 436] width 101 height 16
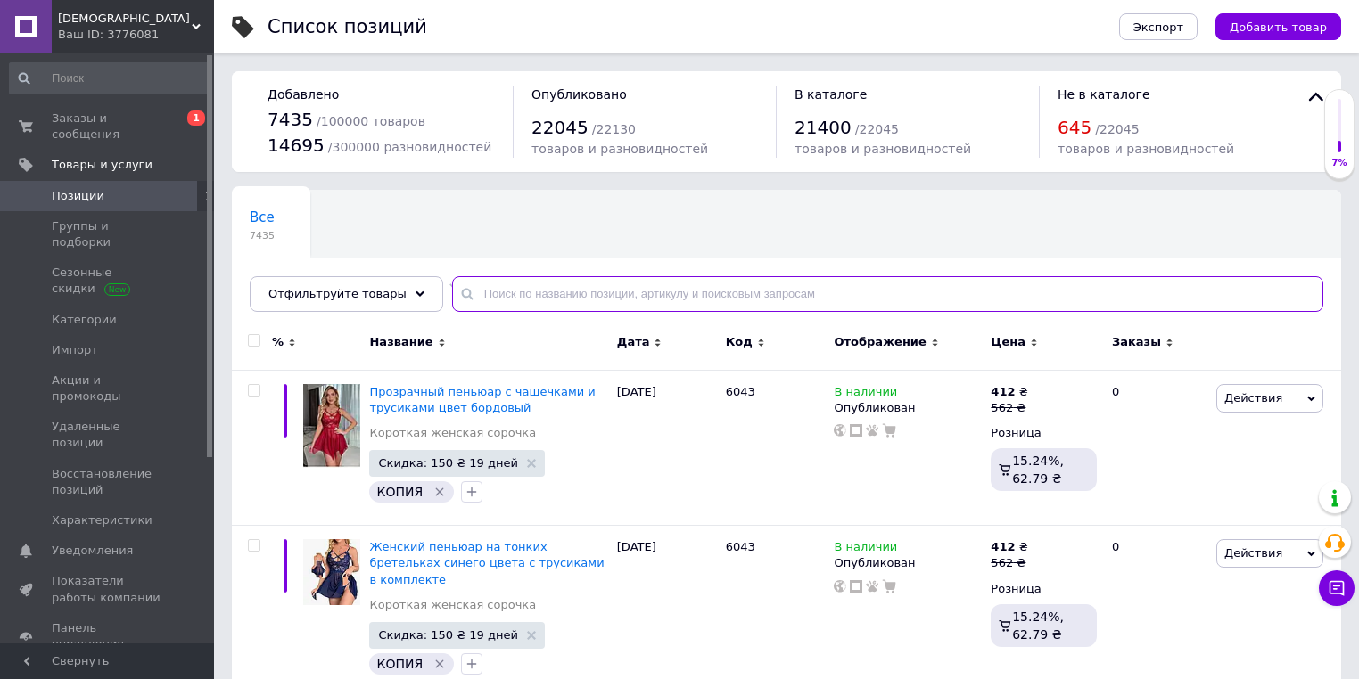
click at [485, 292] on input "text" at bounding box center [887, 294] width 871 height 36
paste input "6000"
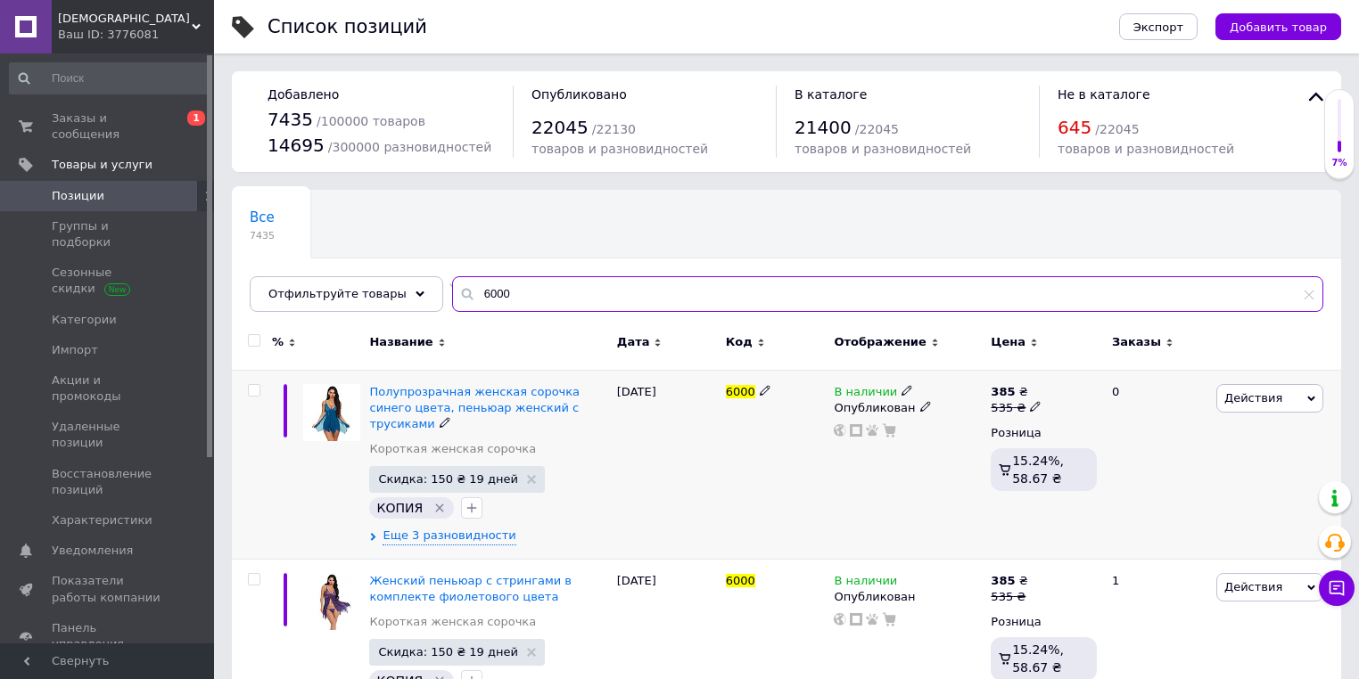
scroll to position [357, 0]
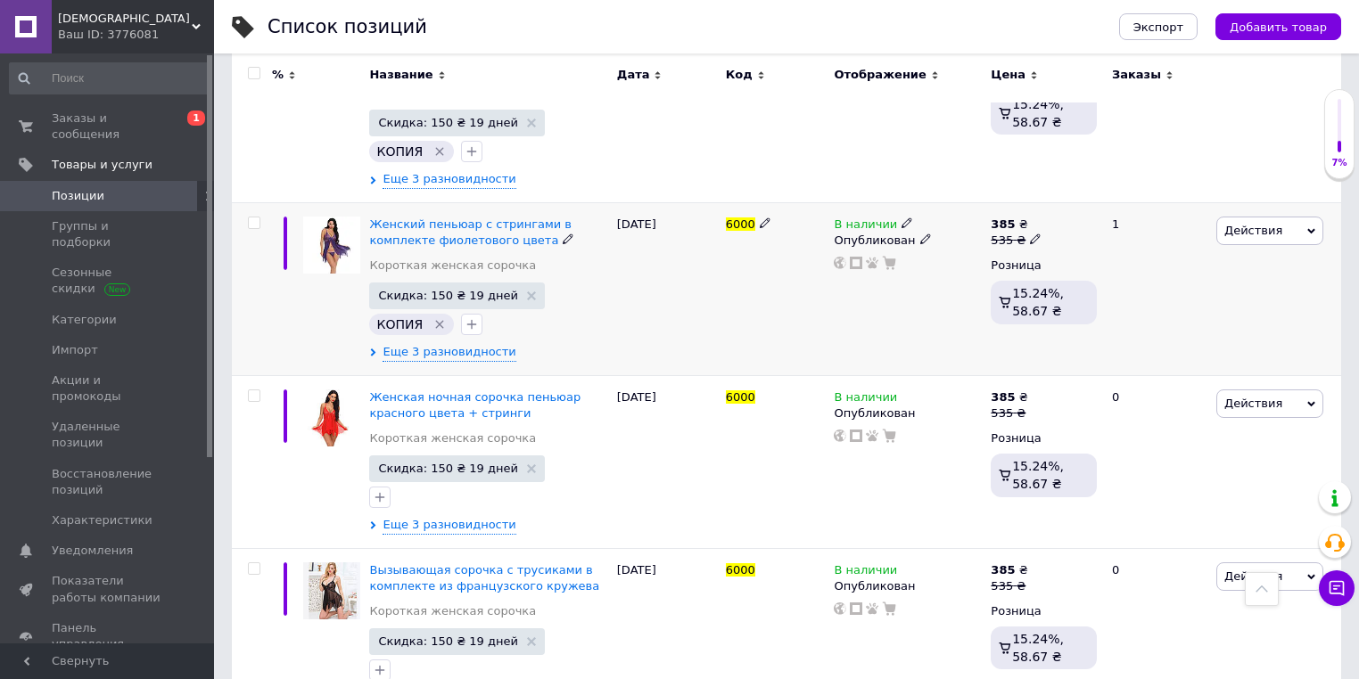
type input "6000"
click at [901, 218] on icon at bounding box center [906, 223] width 11 height 11
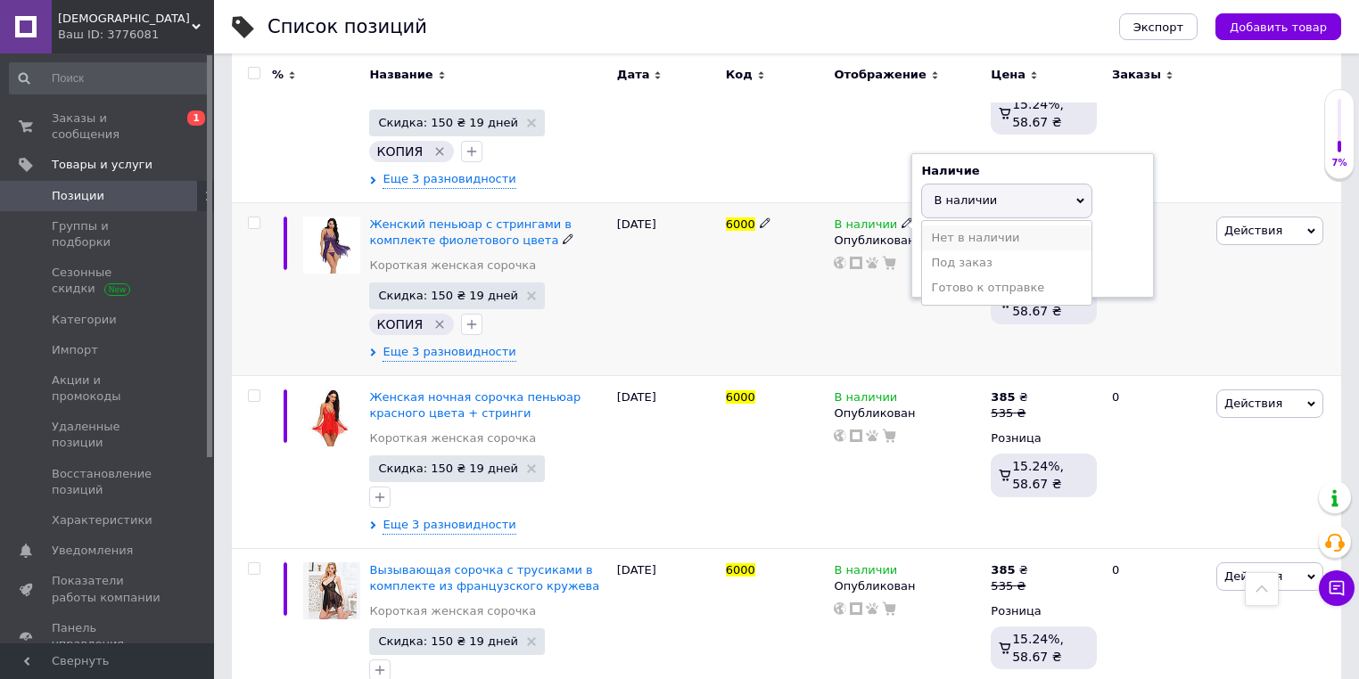
click at [939, 226] on li "Нет в наличии" at bounding box center [1006, 238] width 169 height 25
click at [674, 300] on div "[DATE]" at bounding box center [666, 288] width 109 height 173
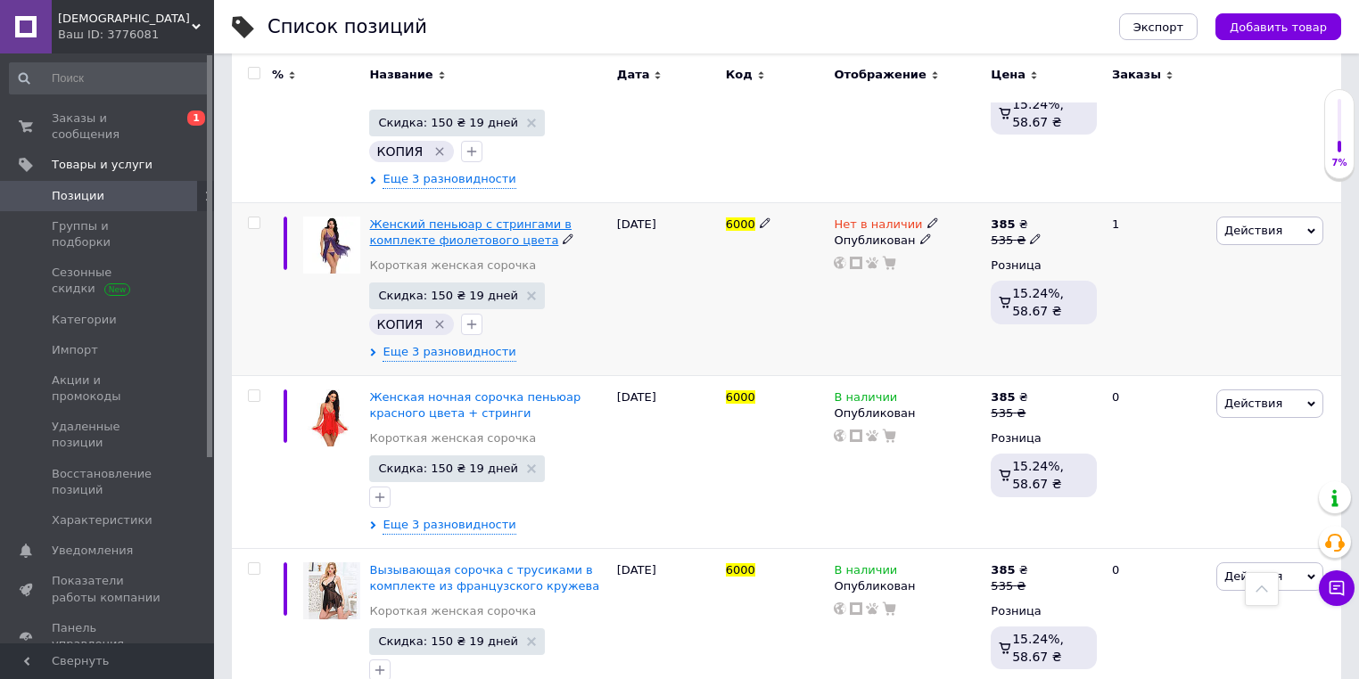
click at [515, 218] on span "Женский пеньюар с стрингами в комплекте фиолетового цвета" at bounding box center [470, 232] width 202 height 29
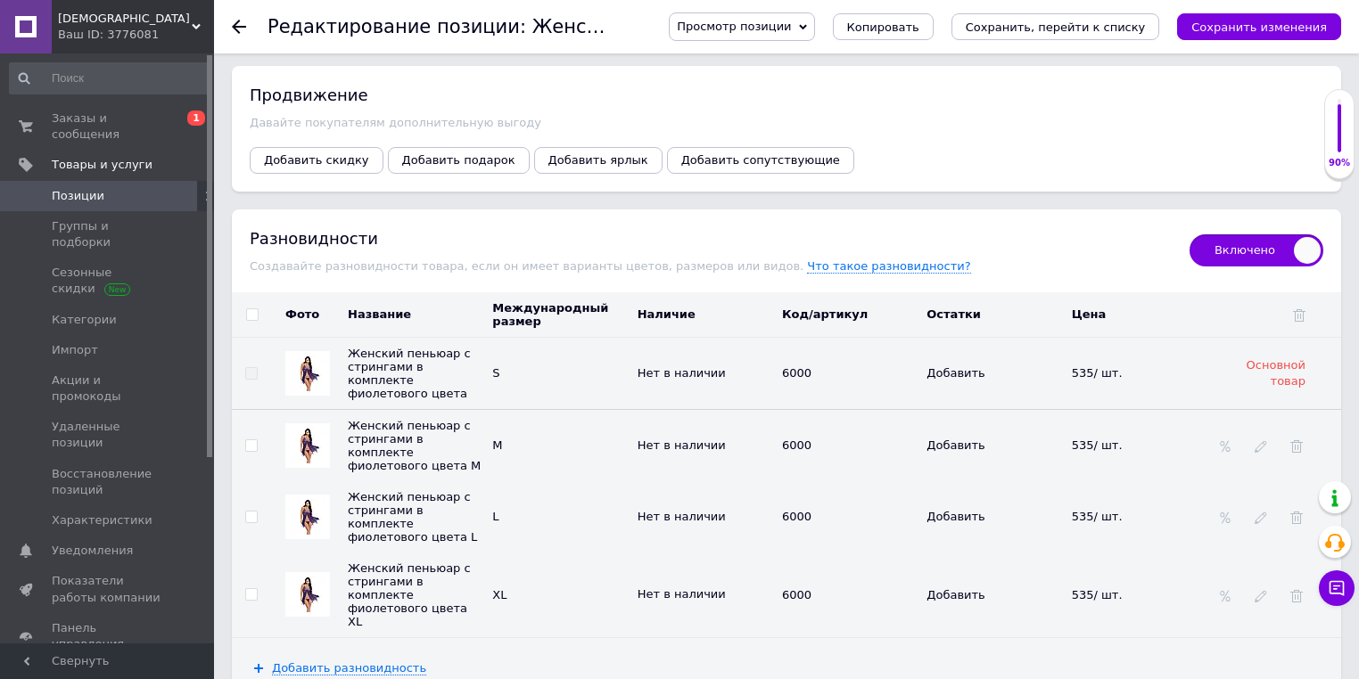
scroll to position [2496, 0]
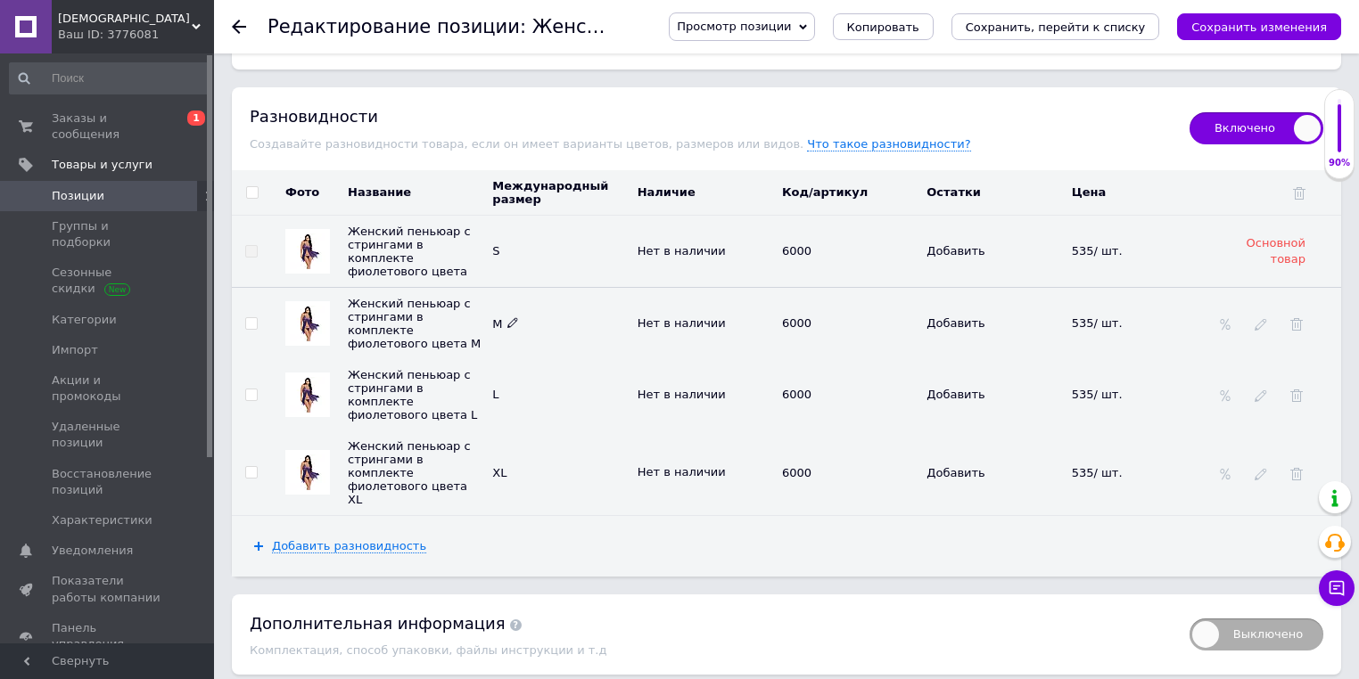
click at [102, 188] on span "Позиции" at bounding box center [108, 196] width 113 height 16
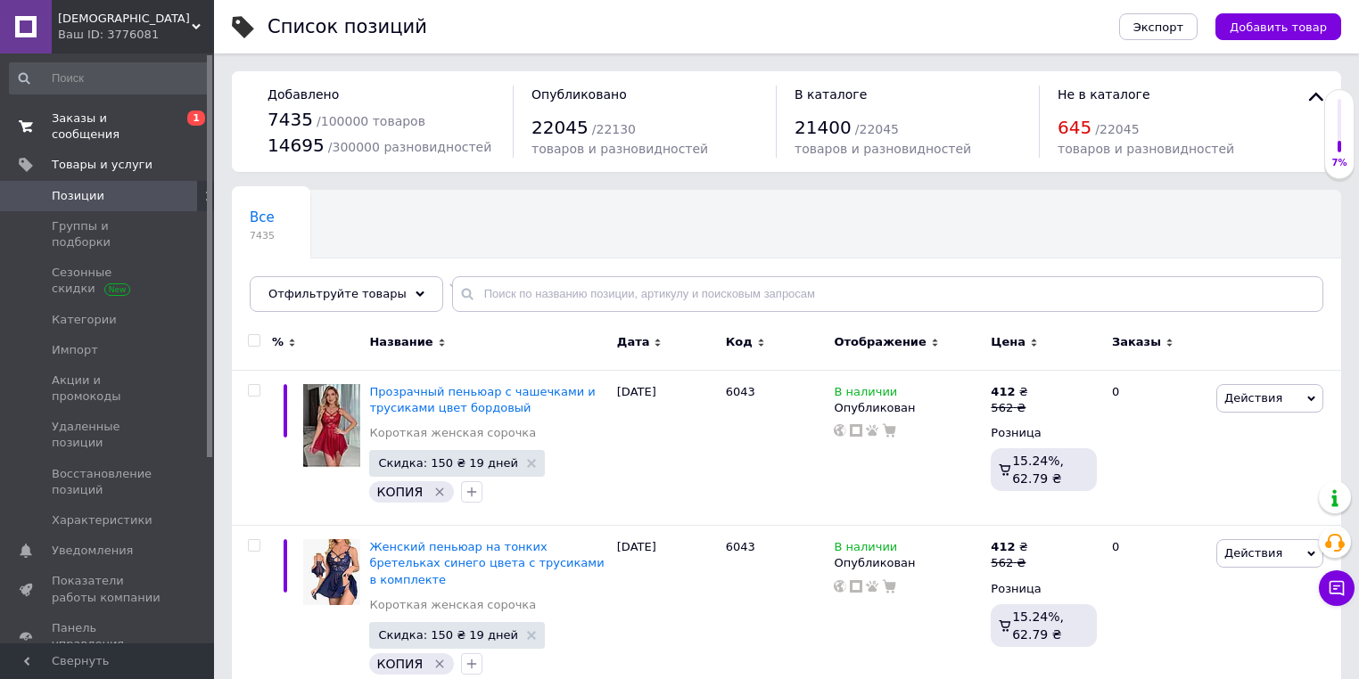
click at [103, 119] on span "Заказы и сообщения" at bounding box center [108, 127] width 113 height 32
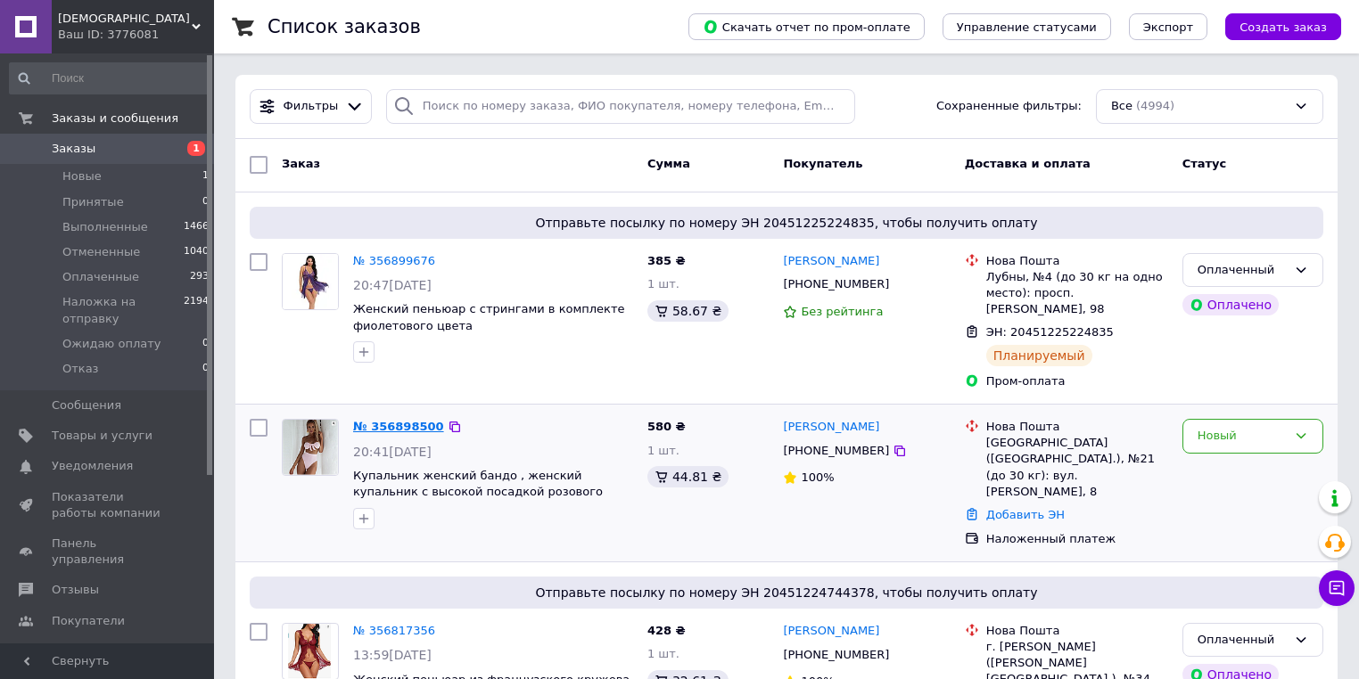
click at [404, 420] on link "№ 356898500" at bounding box center [398, 426] width 91 height 13
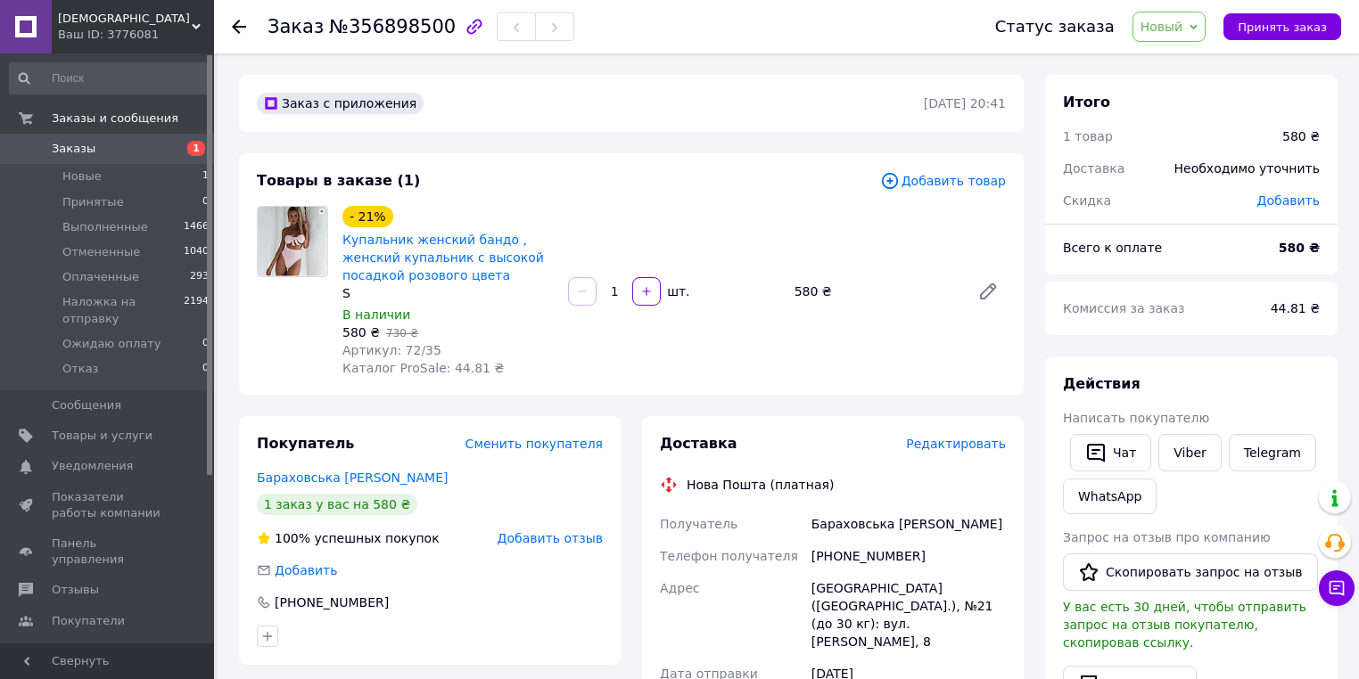
drag, startPoint x: 1177, startPoint y: 29, endPoint x: 1180, endPoint y: 62, distance: 33.2
click at [1175, 29] on span "Новый" at bounding box center [1161, 27] width 43 height 14
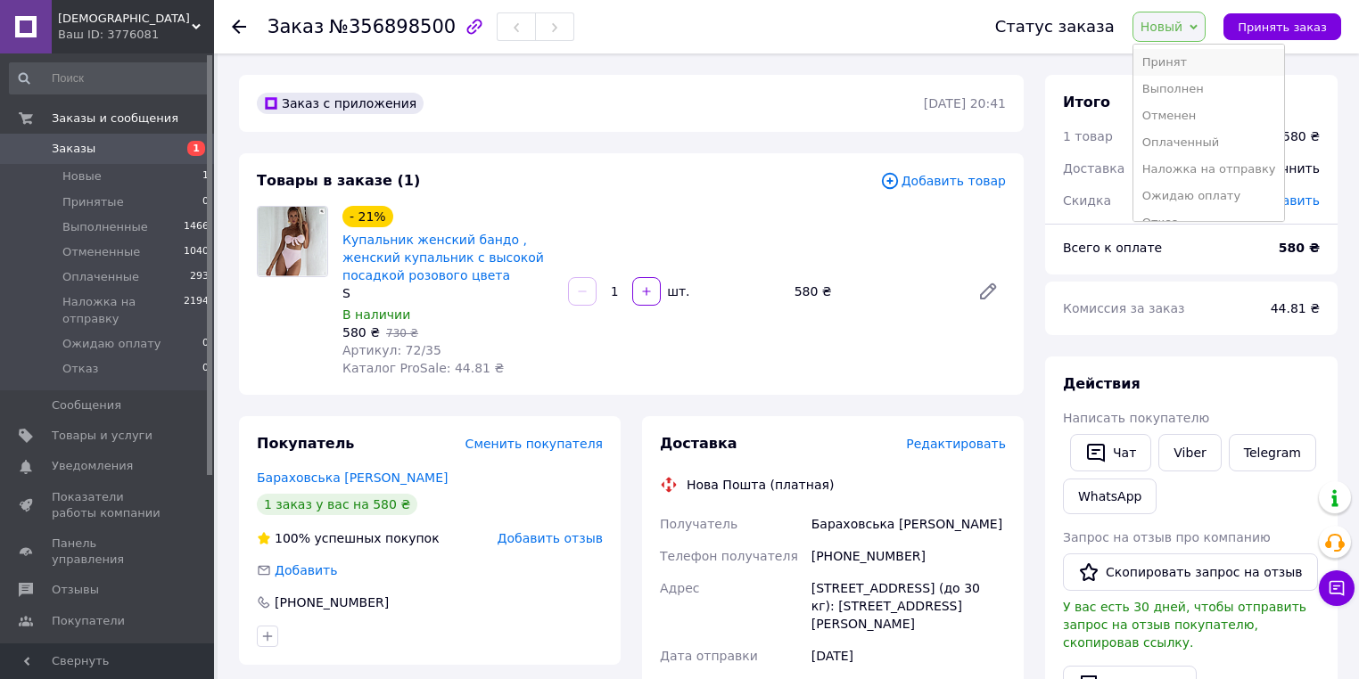
click at [1182, 62] on li "Принят" at bounding box center [1209, 62] width 152 height 27
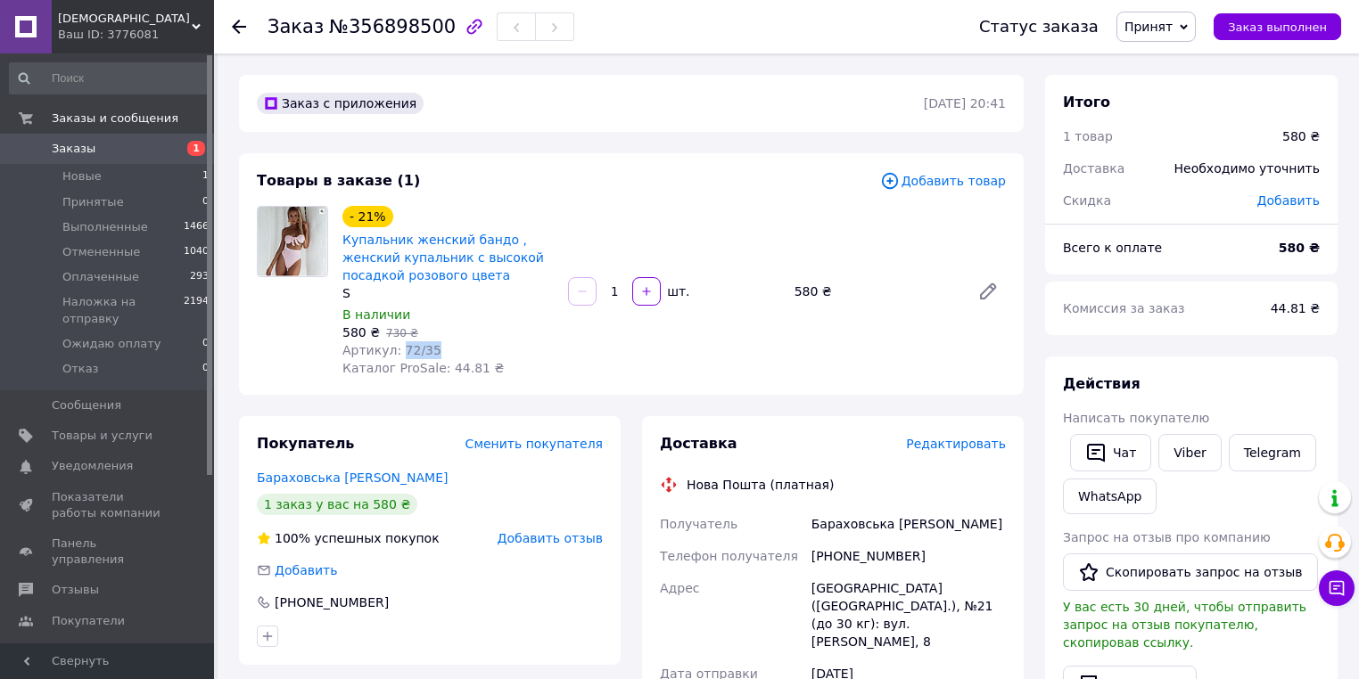
drag, startPoint x: 398, startPoint y: 349, endPoint x: 440, endPoint y: 351, distance: 42.9
click at [438, 349] on div "Артикул: 72/35" at bounding box center [447, 350] width 211 height 18
copy span "72/35"
click at [146, 148] on span "Заказы" at bounding box center [108, 149] width 113 height 16
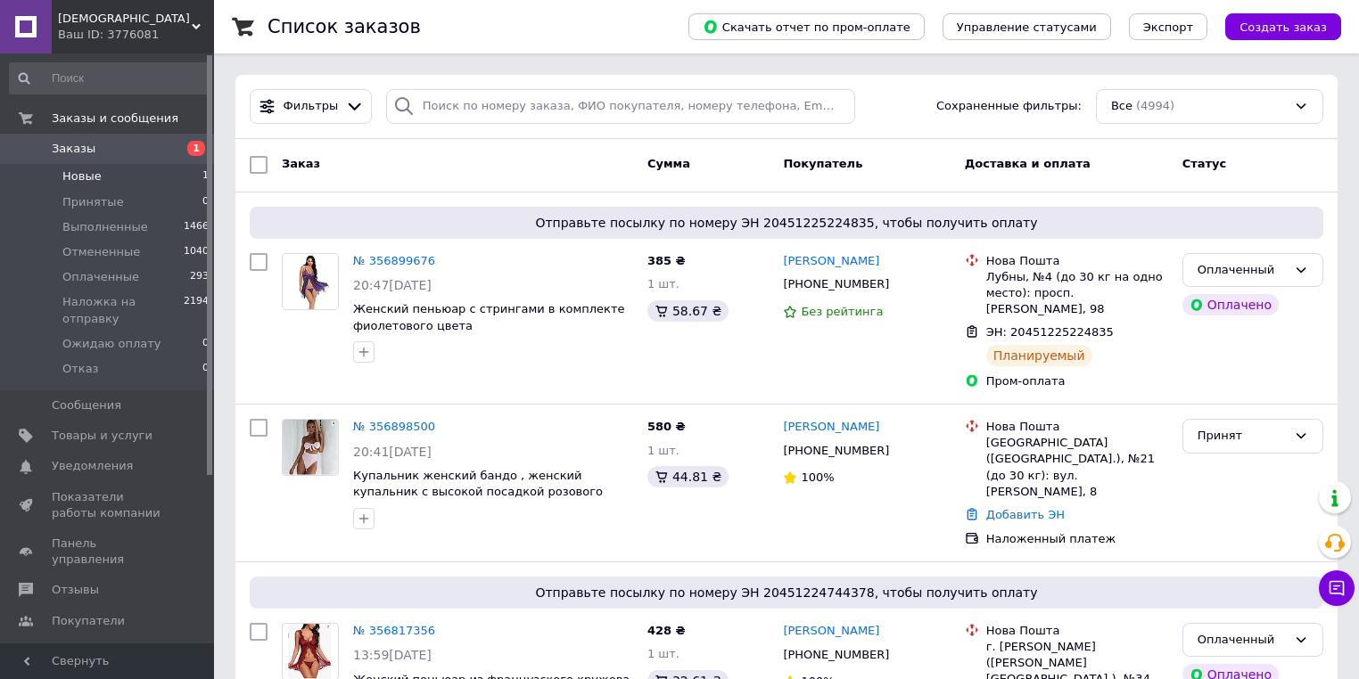
click at [89, 178] on span "Новые" at bounding box center [81, 176] width 39 height 16
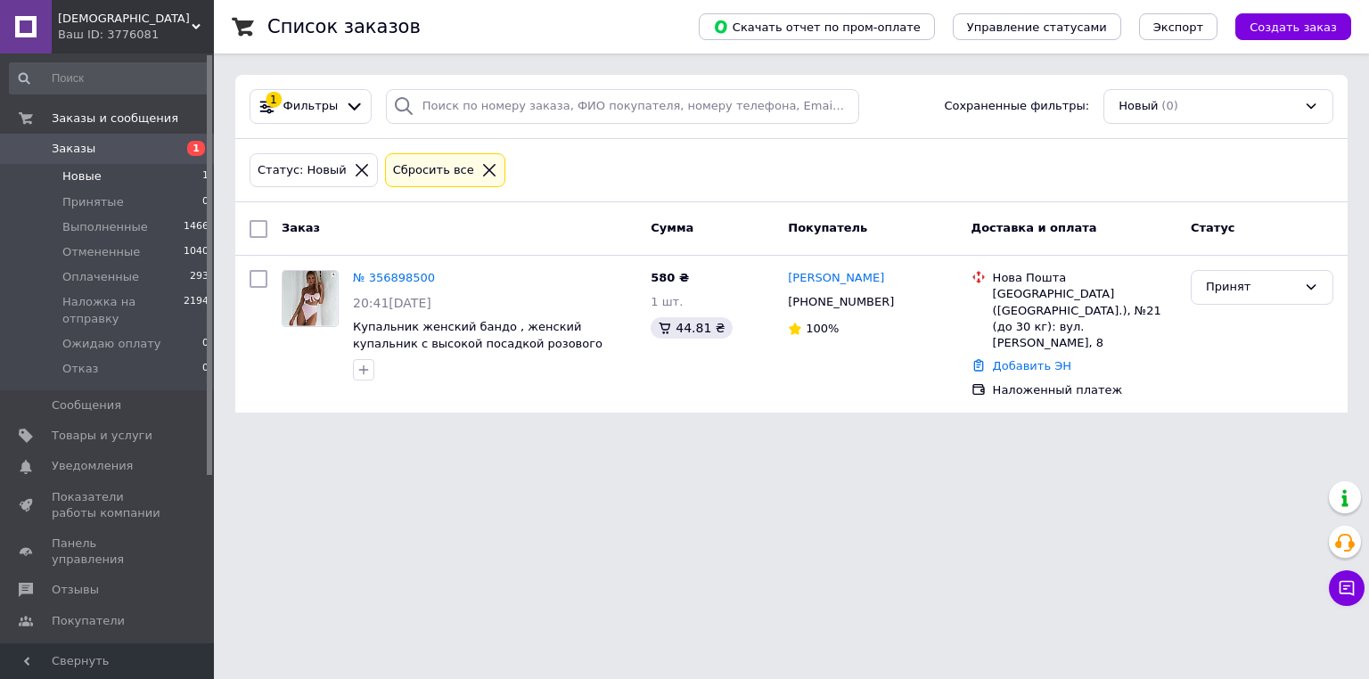
click at [97, 144] on span "Заказы" at bounding box center [108, 149] width 113 height 16
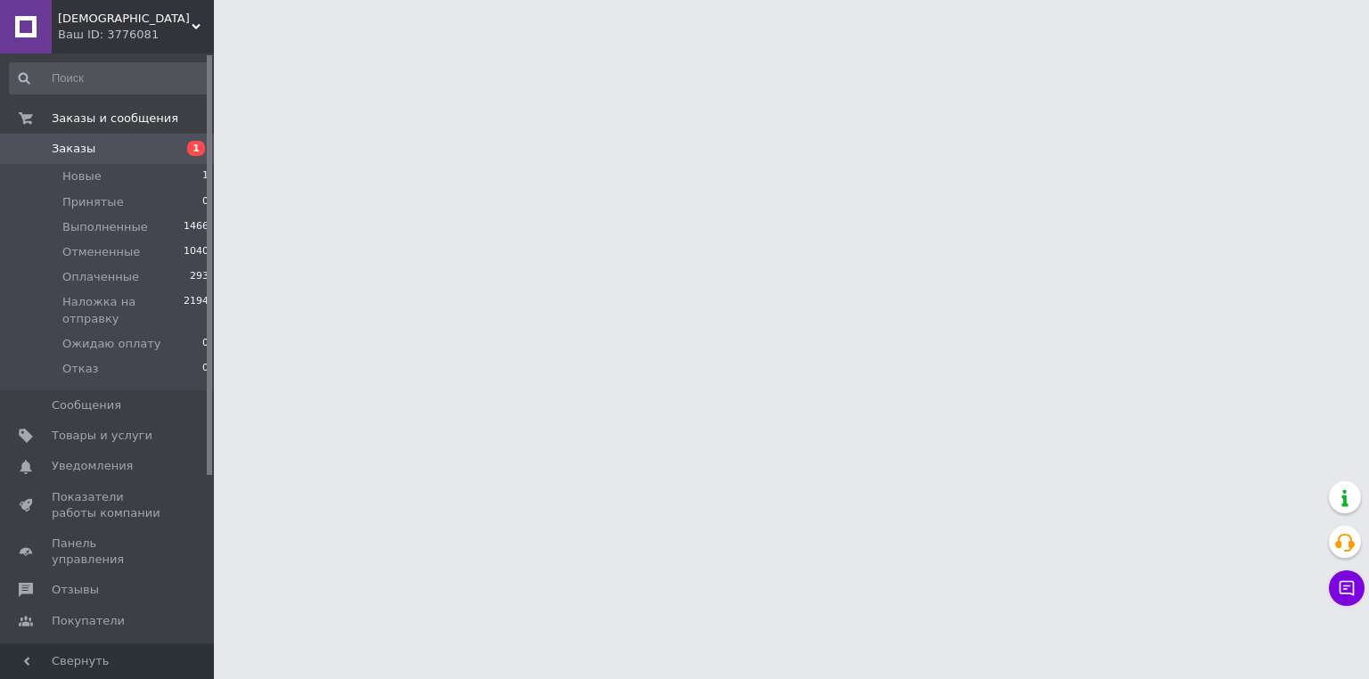
click at [97, 23] on span "[DEMOGRAPHIC_DATA]" at bounding box center [125, 19] width 134 height 16
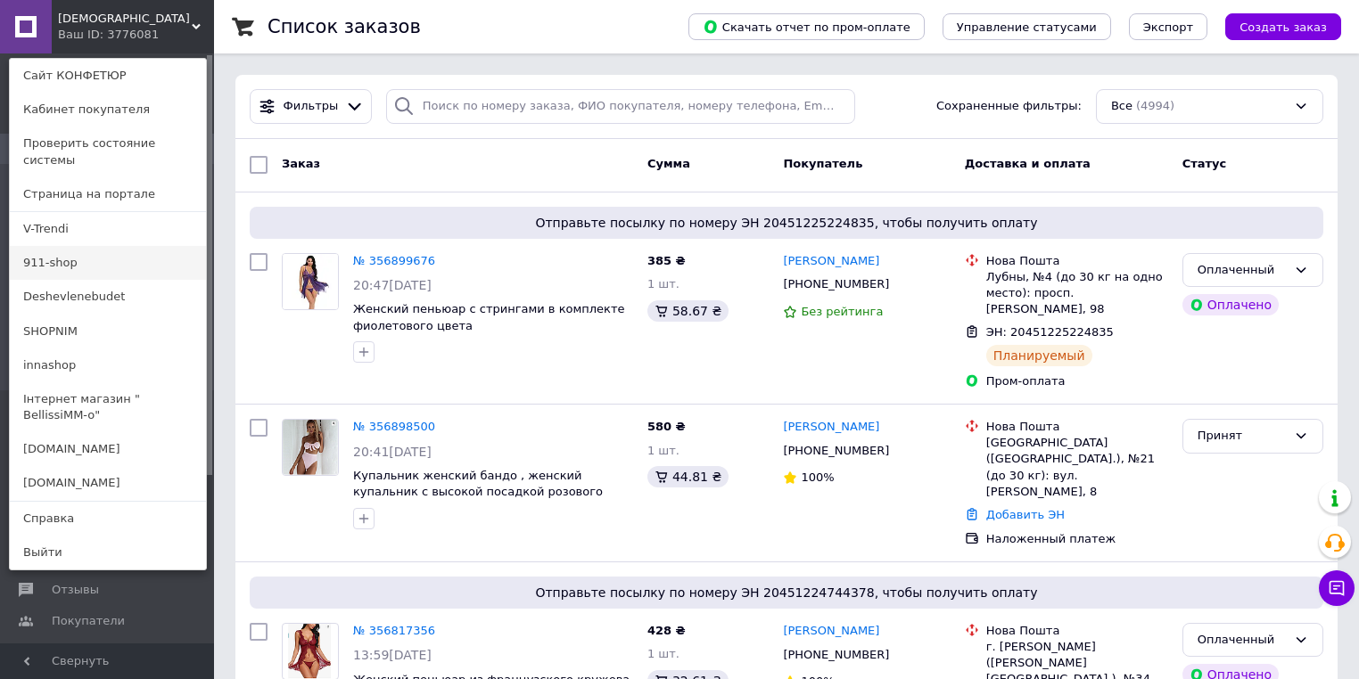
click at [57, 246] on link "911-shop" at bounding box center [108, 263] width 196 height 34
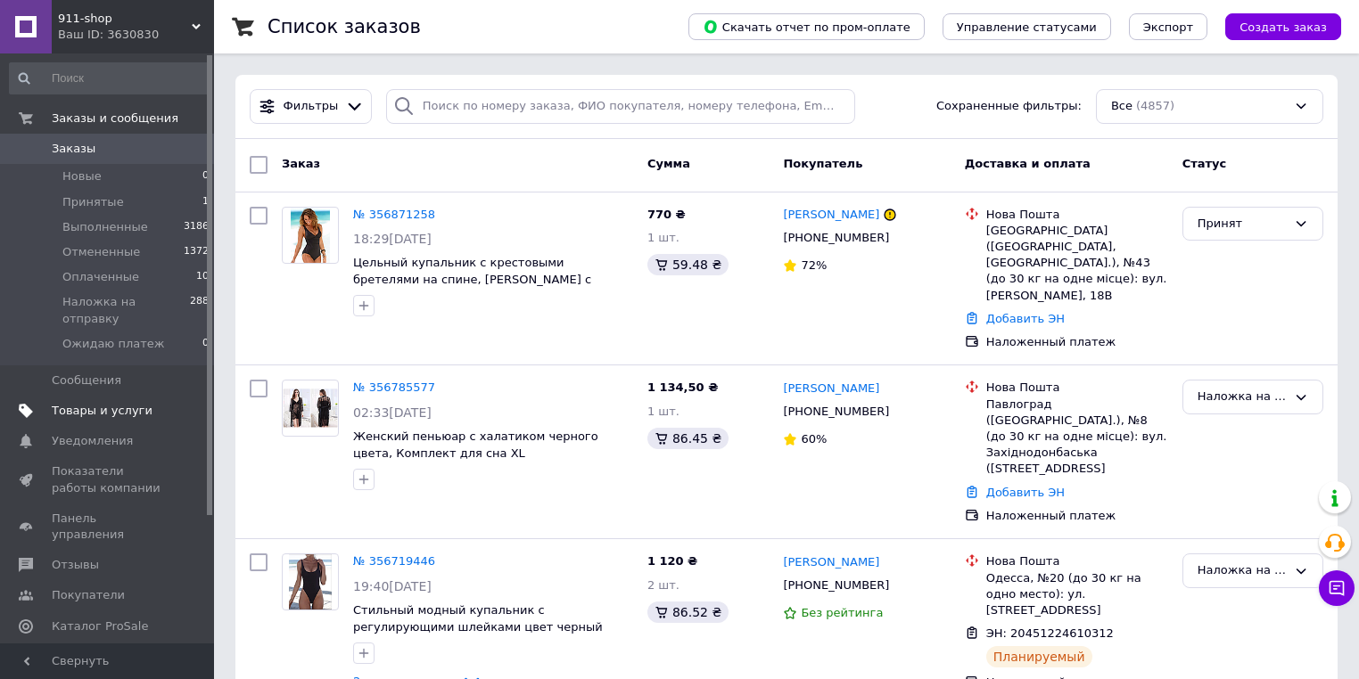
click at [115, 403] on span "Товары и услуги" at bounding box center [102, 411] width 101 height 16
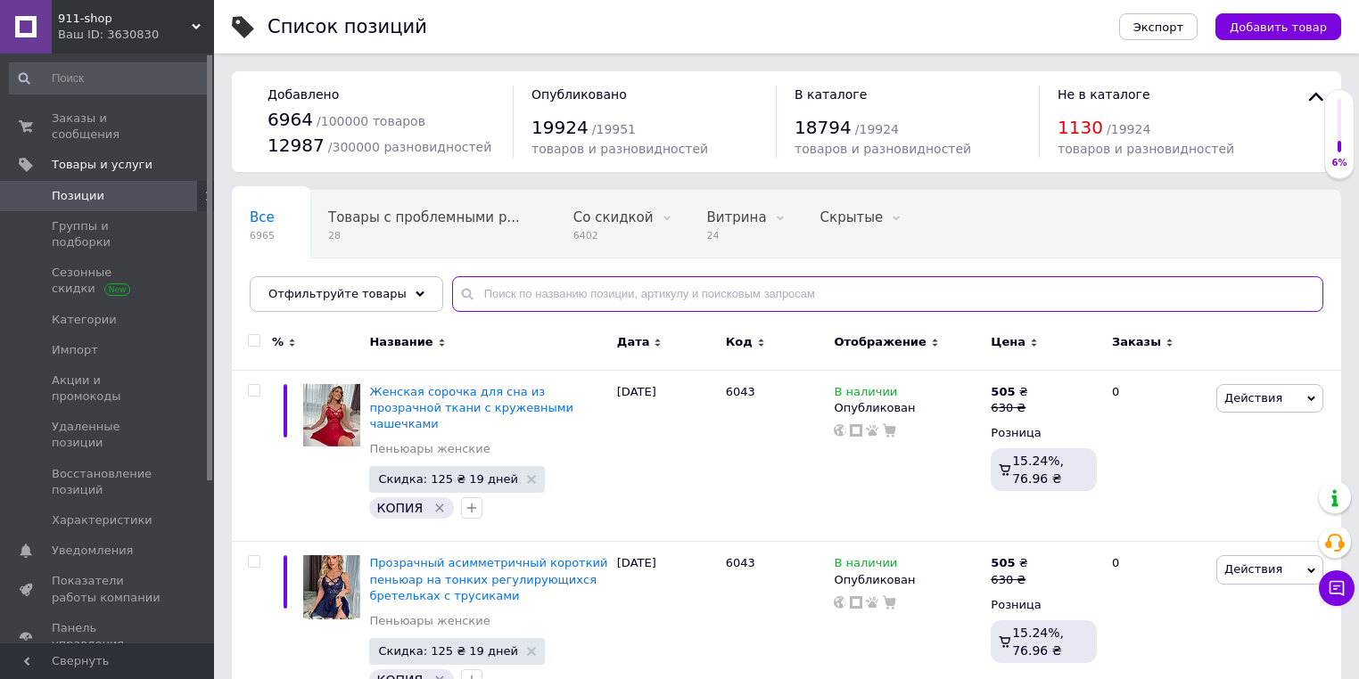
click at [474, 294] on input "text" at bounding box center [887, 294] width 871 height 36
type input "6000"
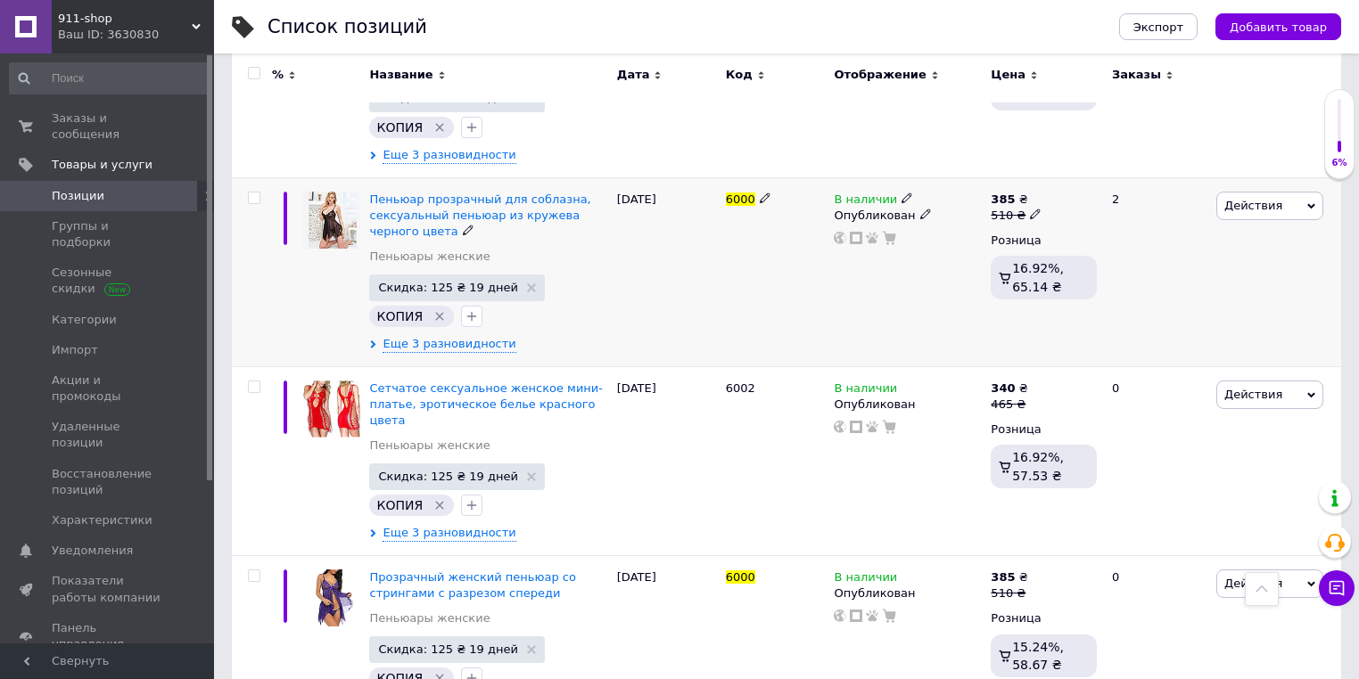
scroll to position [785, 0]
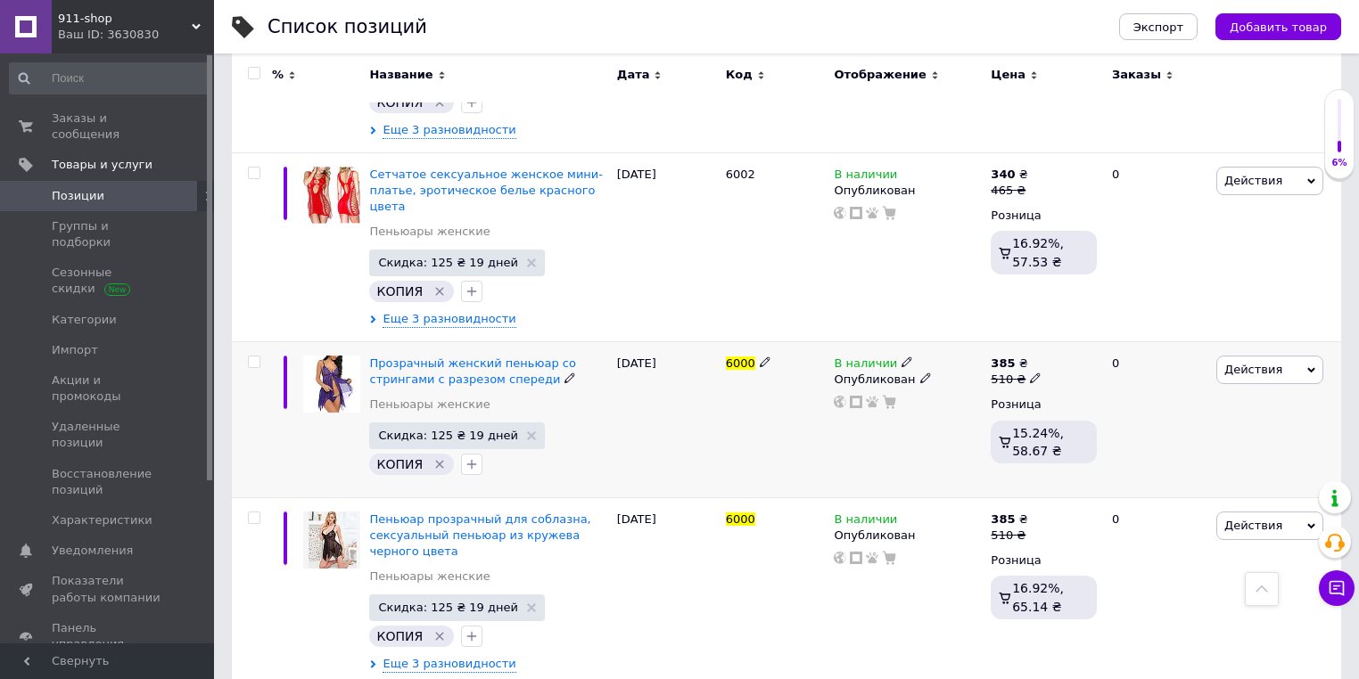
click at [901, 357] on use at bounding box center [906, 362] width 10 height 10
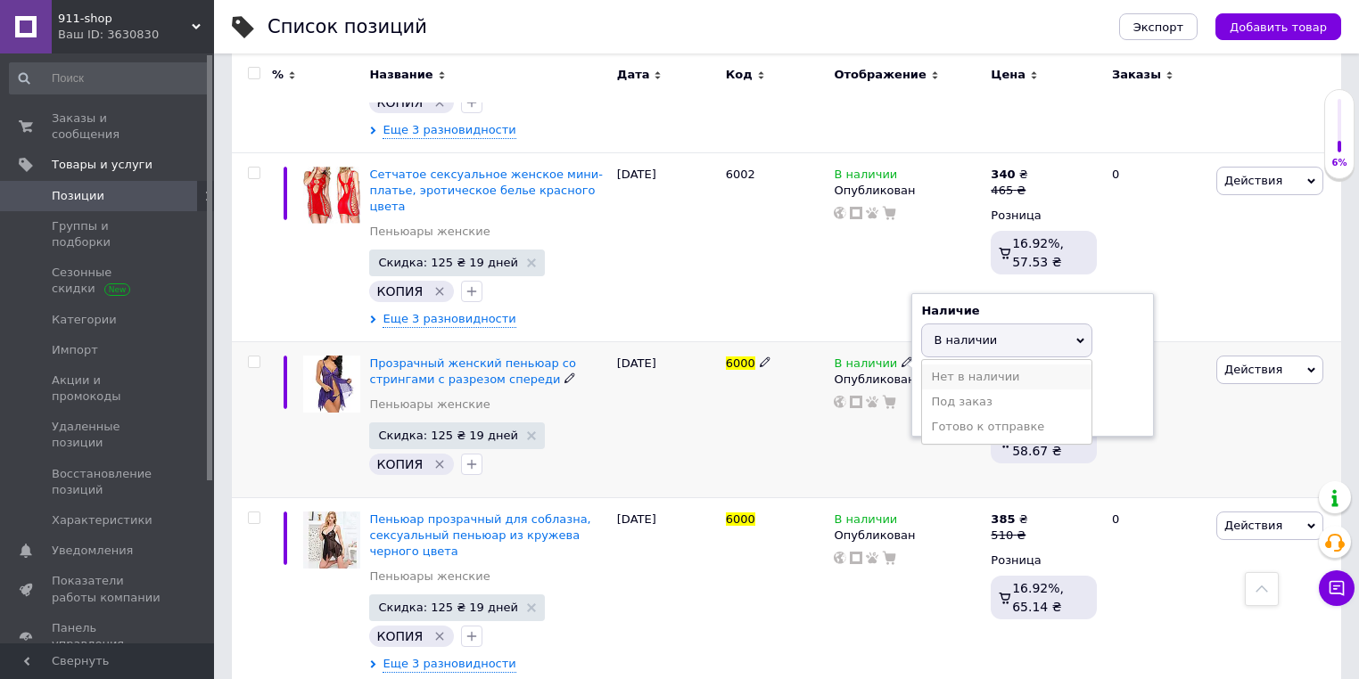
click at [941, 365] on li "Нет в наличии" at bounding box center [1006, 377] width 169 height 25
click at [747, 391] on div "6000" at bounding box center [775, 420] width 109 height 156
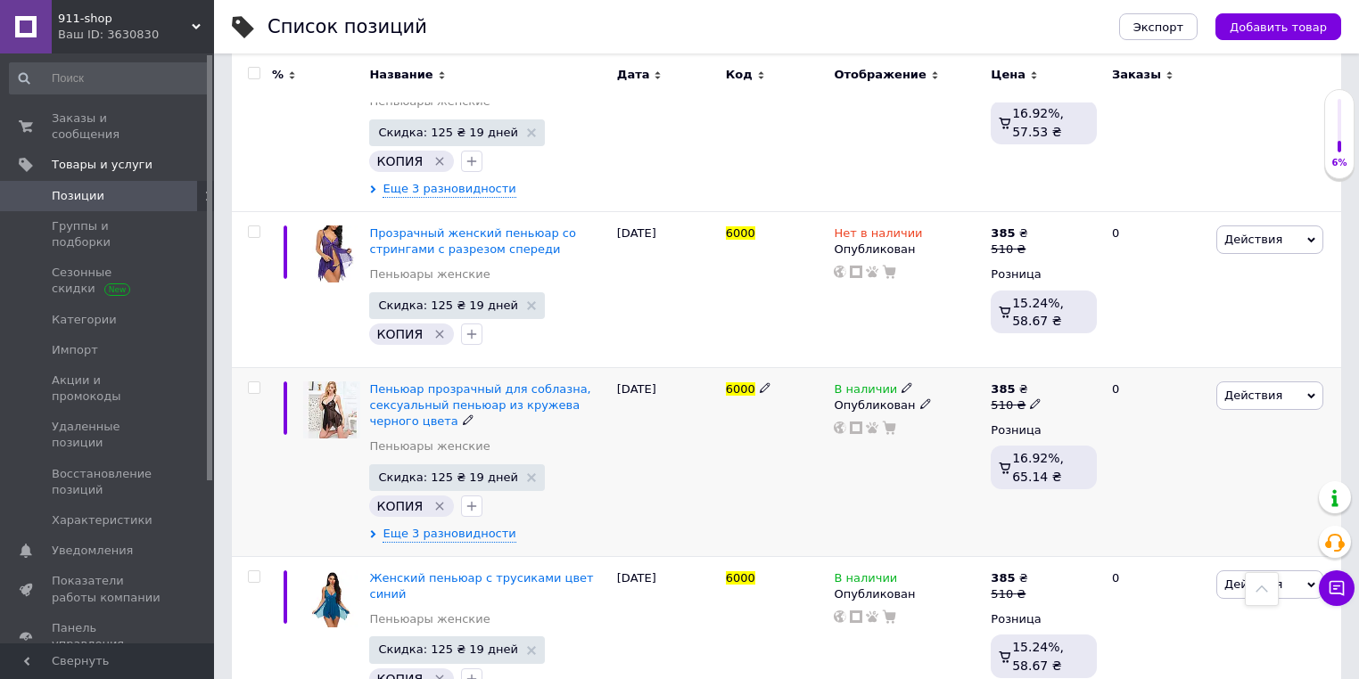
scroll to position [916, 0]
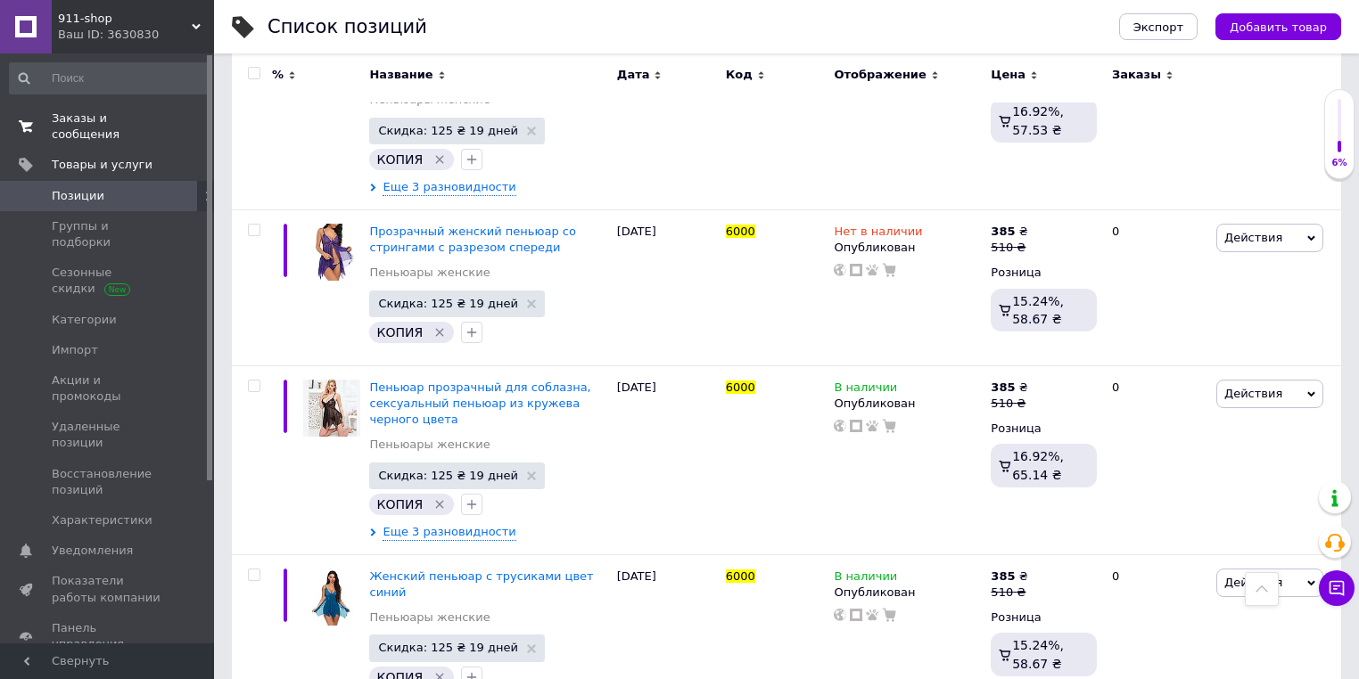
click at [116, 123] on span "Заказы и сообщения" at bounding box center [108, 127] width 113 height 32
